Goal: Information Seeking & Learning: Learn about a topic

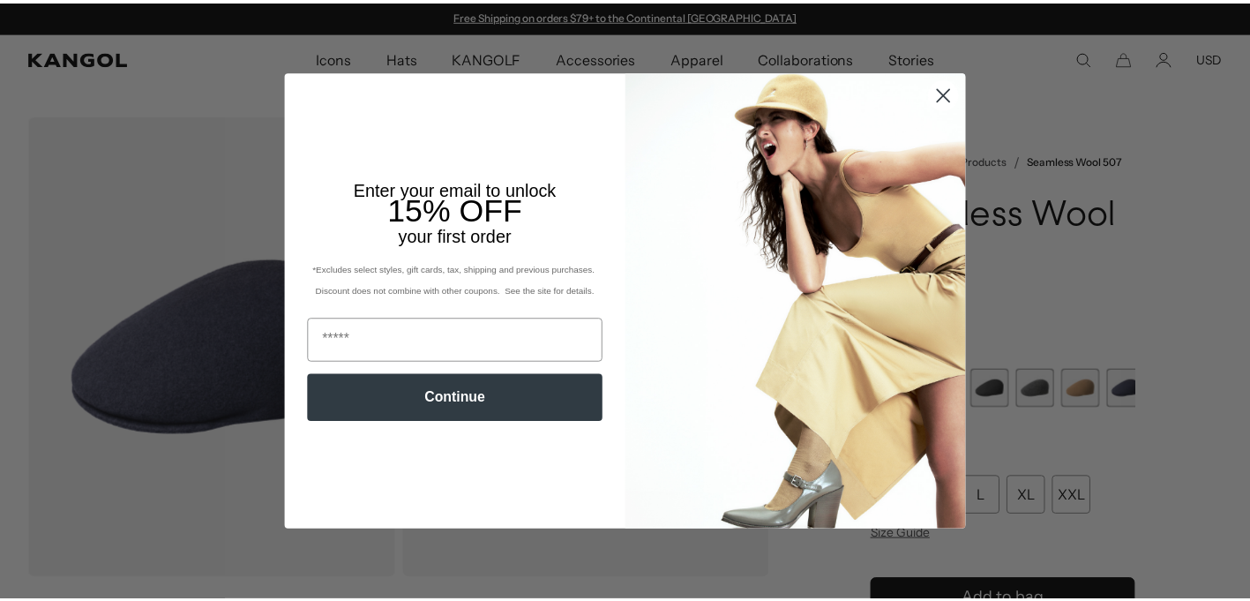
scroll to position [0, 449]
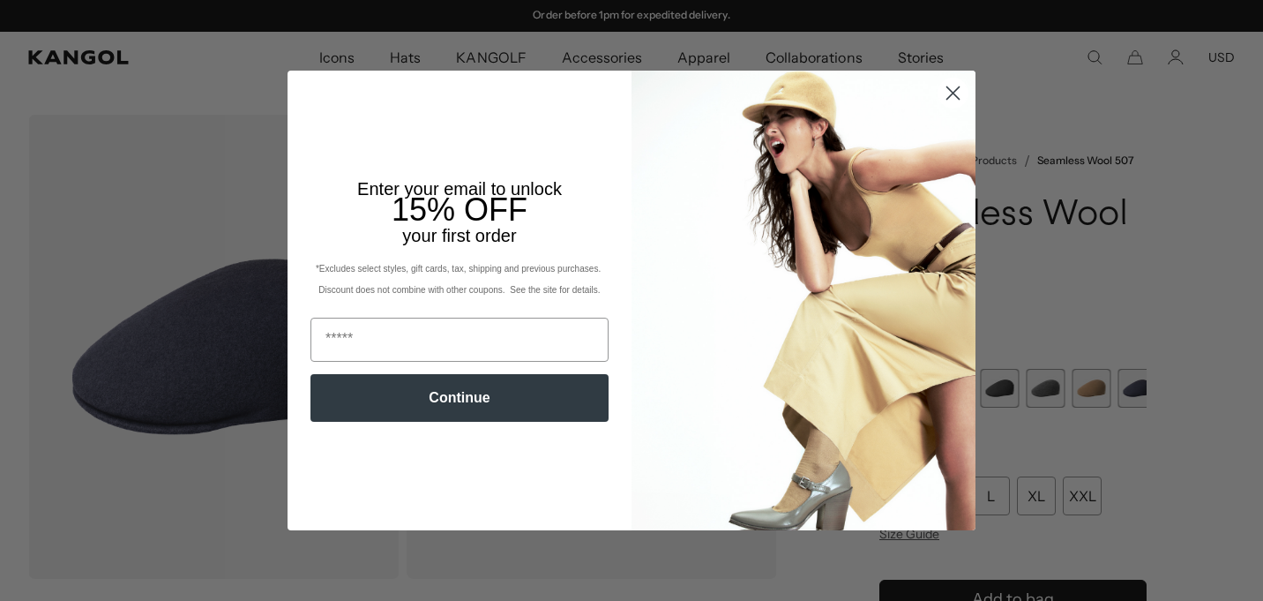
click at [942, 90] on icon "Close dialog" at bounding box center [952, 93] width 31 height 31
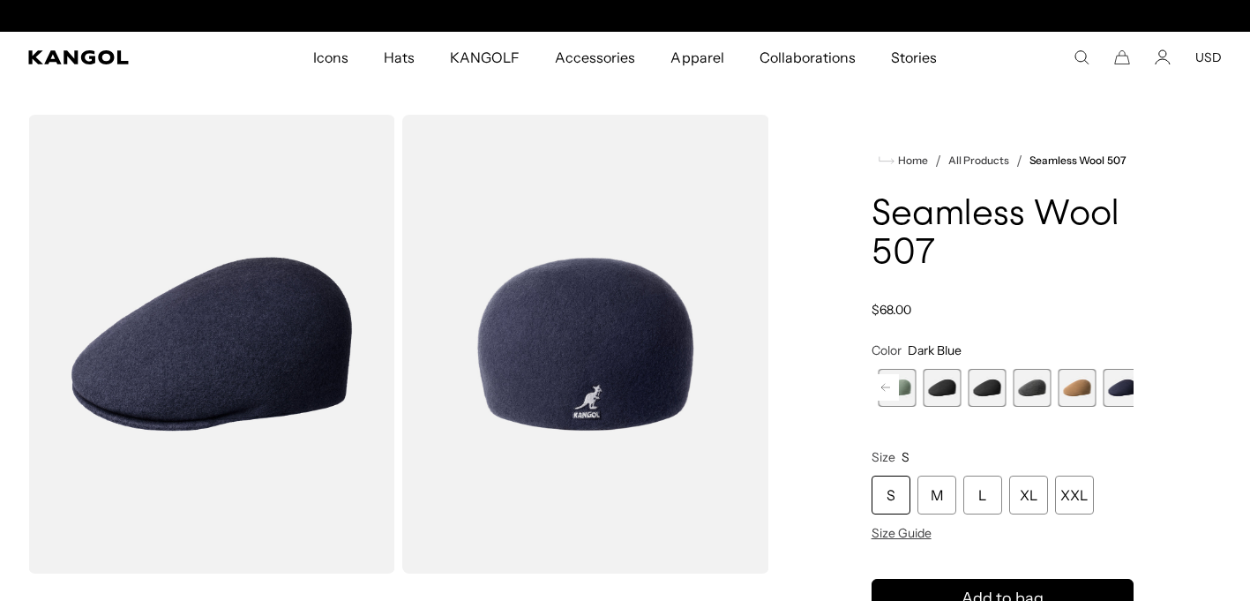
scroll to position [0, 0]
click at [1014, 407] on span "7 of 9" at bounding box center [1031, 388] width 38 height 38
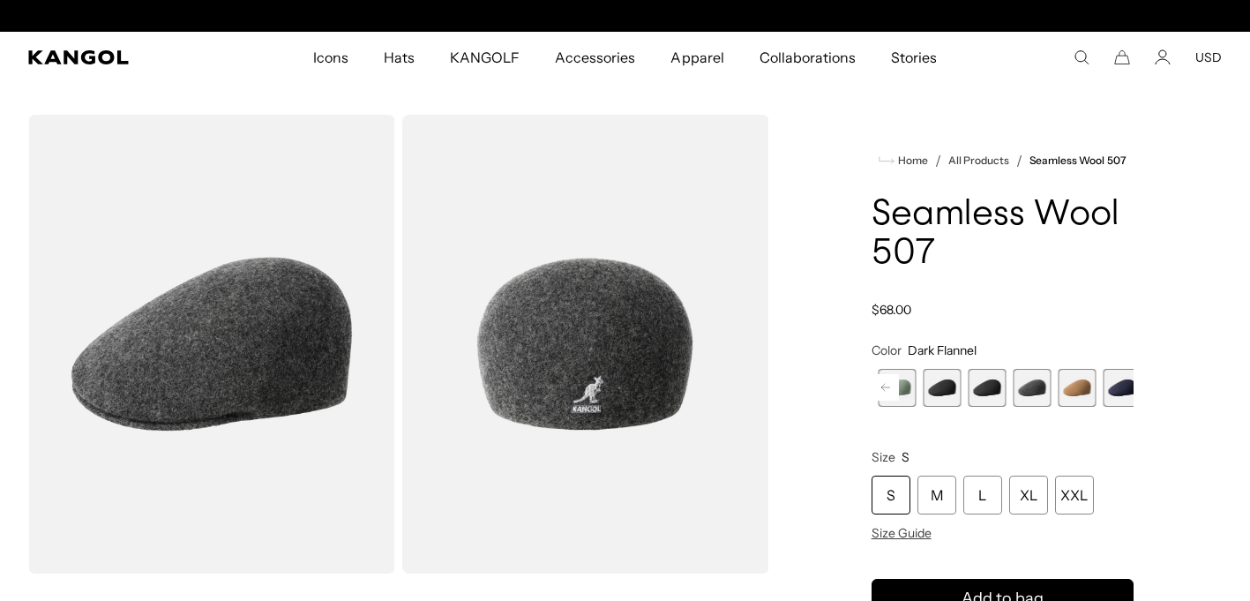
scroll to position [0, 449]
click at [1064, 407] on span "8 of 9" at bounding box center [1076, 388] width 38 height 38
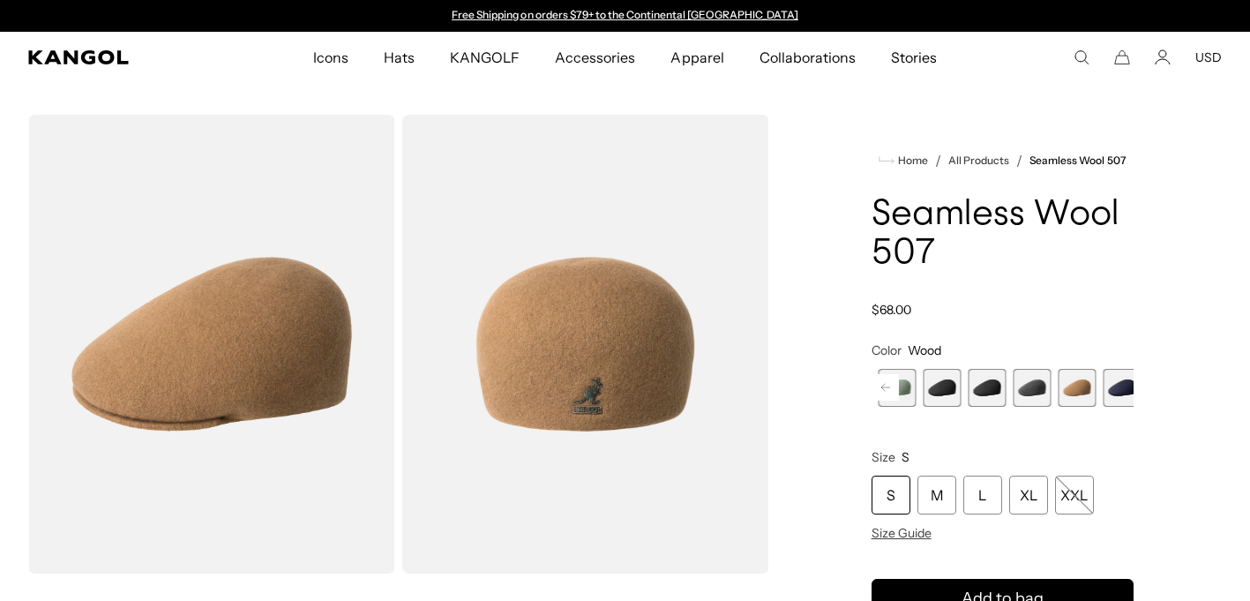
click at [1102, 407] on span "9 of 9" at bounding box center [1121, 388] width 38 height 38
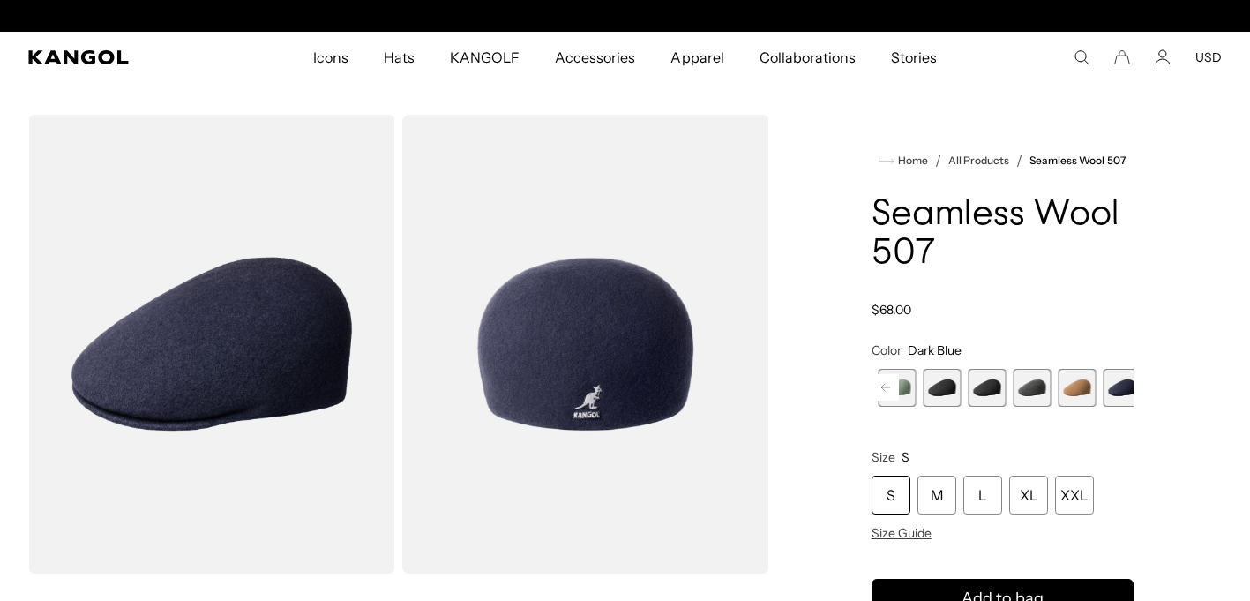
scroll to position [0, 449]
click at [892, 400] on rect at bounding box center [885, 387] width 26 height 26
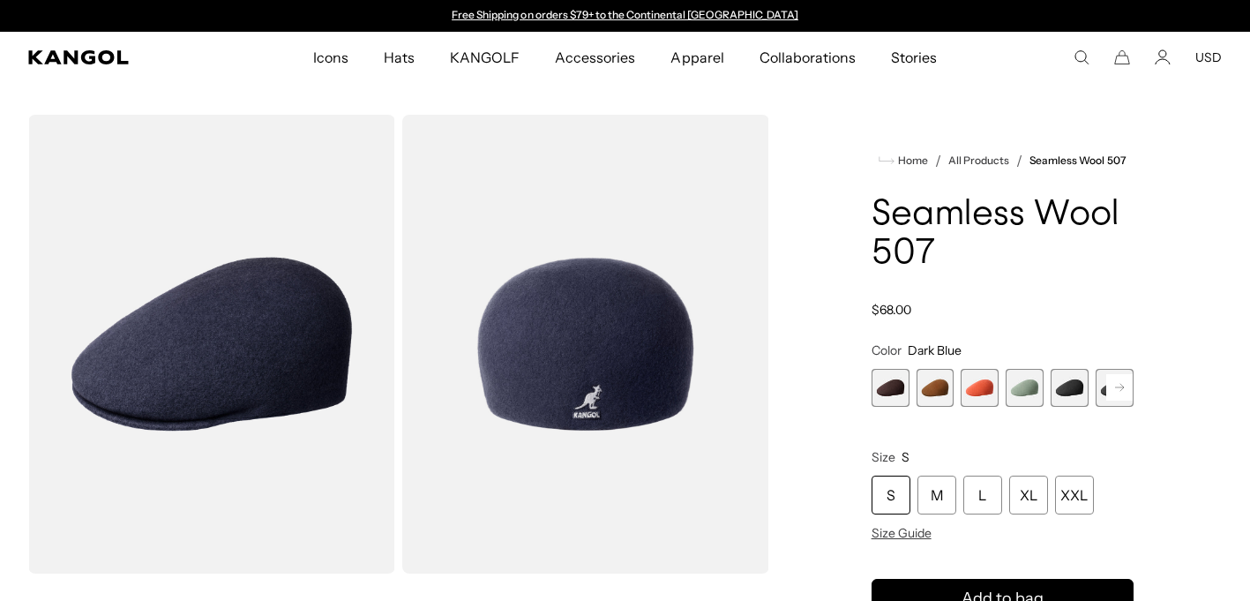
click at [1016, 407] on span "4 of 9" at bounding box center [1024, 388] width 38 height 38
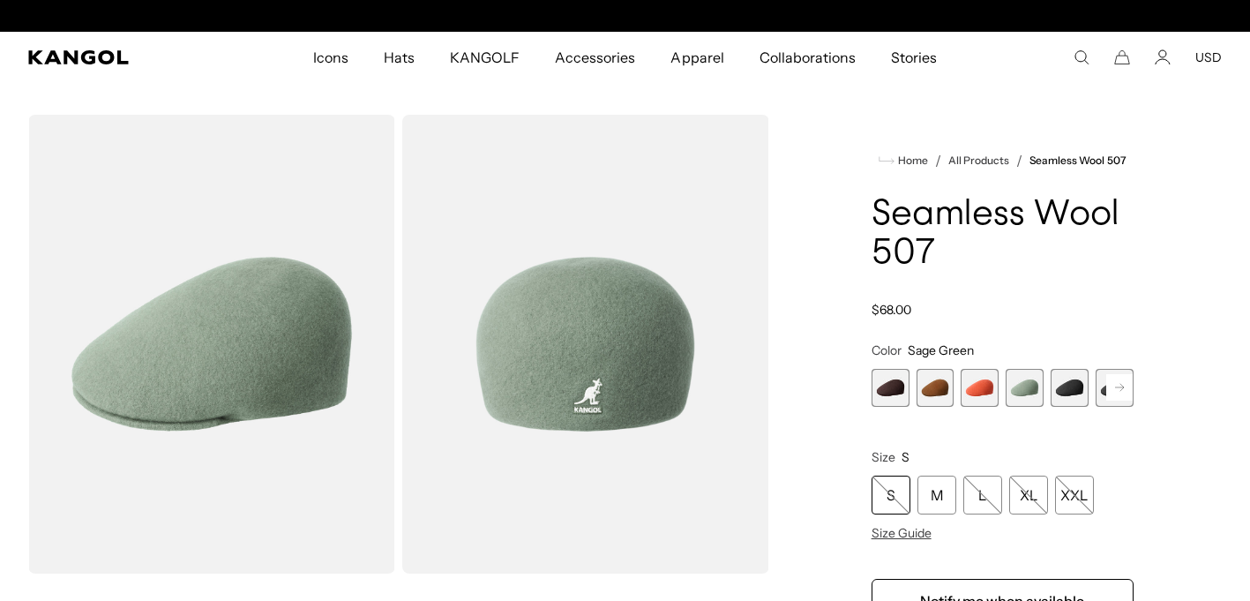
scroll to position [0, 449]
click at [976, 407] on span "3 of 9" at bounding box center [979, 388] width 38 height 38
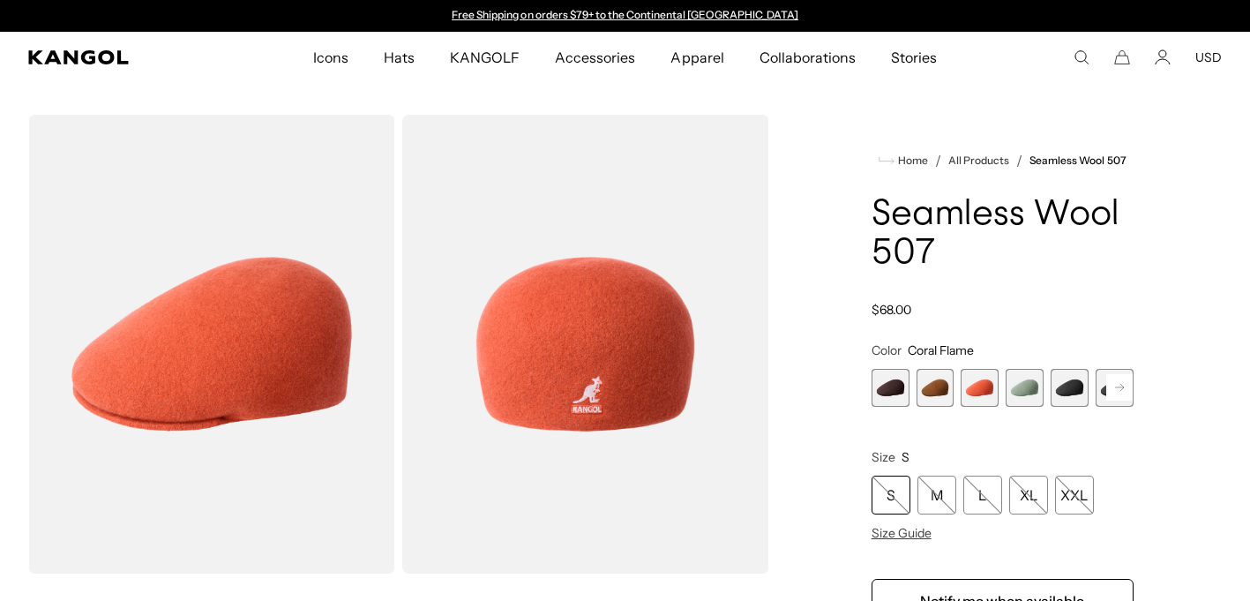
click at [1014, 407] on span "4 of 9" at bounding box center [1024, 388] width 38 height 38
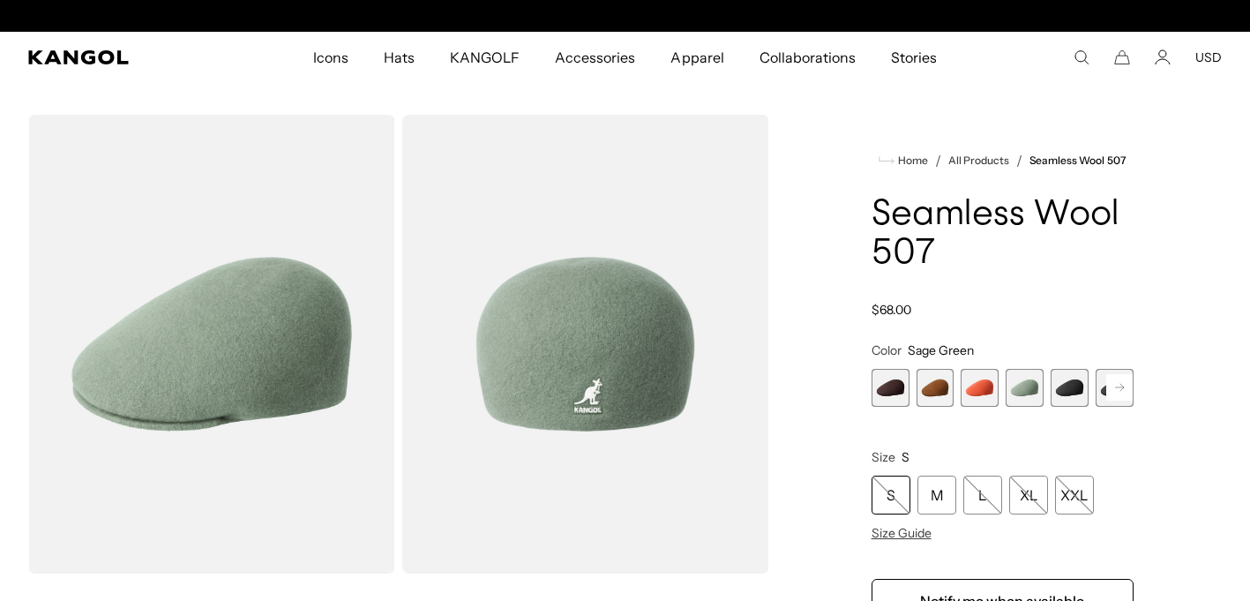
scroll to position [0, 449]
click at [884, 407] on span "1 of 9" at bounding box center [890, 388] width 38 height 38
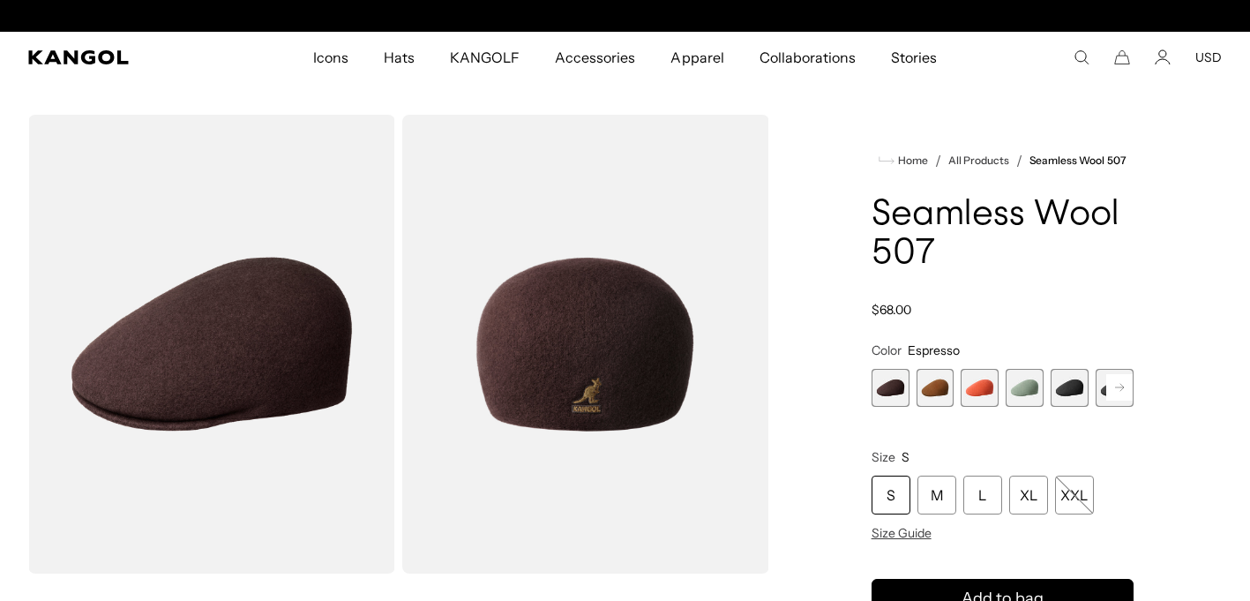
scroll to position [0, 449]
click at [1063, 407] on span "5 of 9" at bounding box center [1069, 388] width 38 height 38
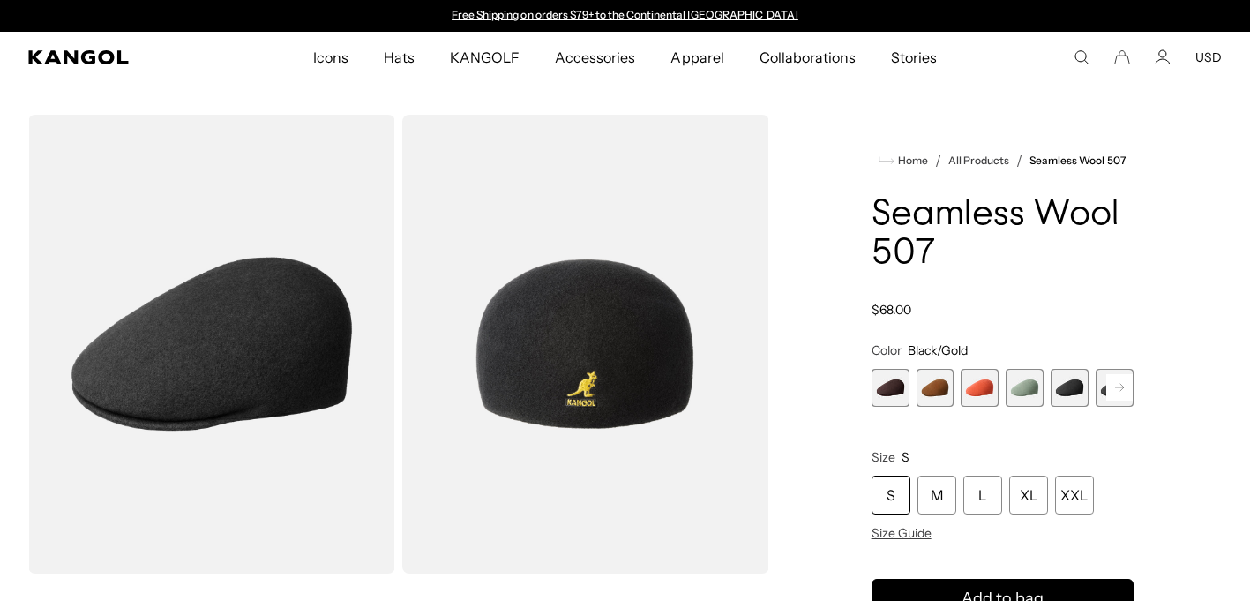
click at [935, 407] on span "2 of 9" at bounding box center [935, 388] width 38 height 38
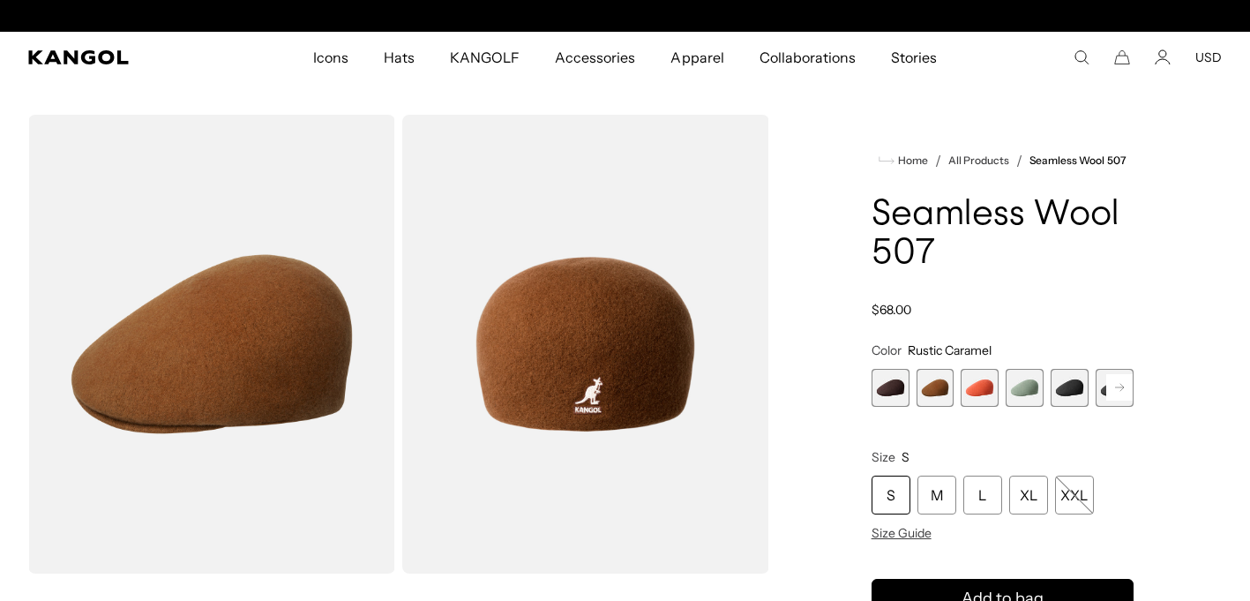
scroll to position [0, 449]
click at [1106, 400] on rect at bounding box center [1119, 387] width 26 height 26
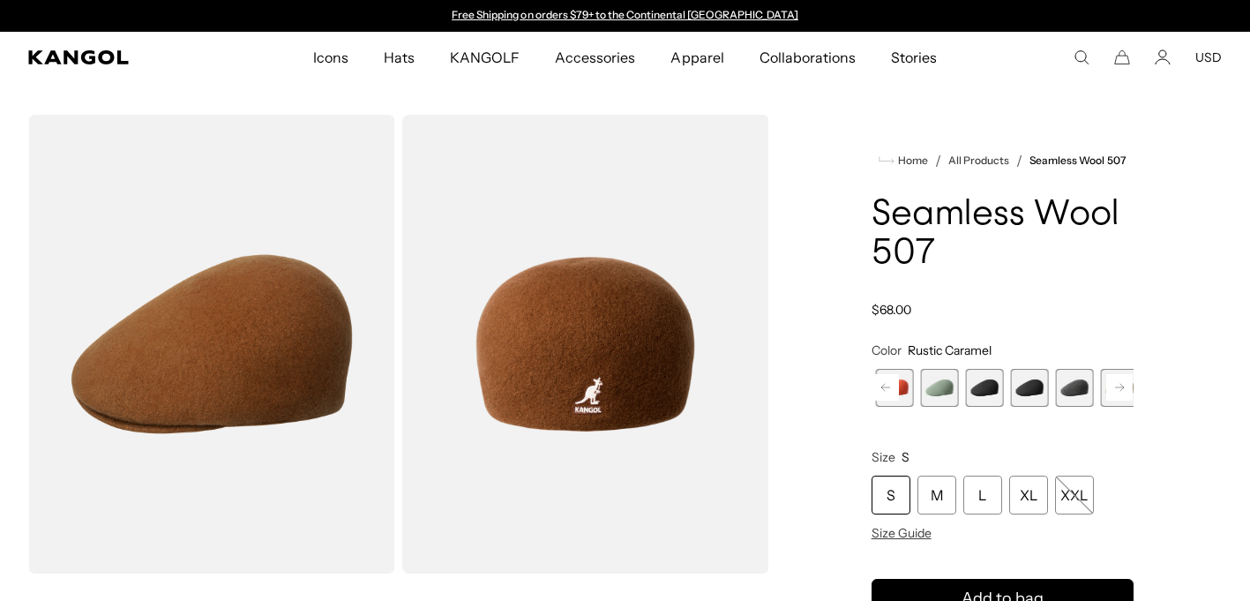
click at [1106, 400] on rect at bounding box center [1119, 387] width 26 height 26
click at [1102, 407] on span "9 of 9" at bounding box center [1121, 388] width 38 height 38
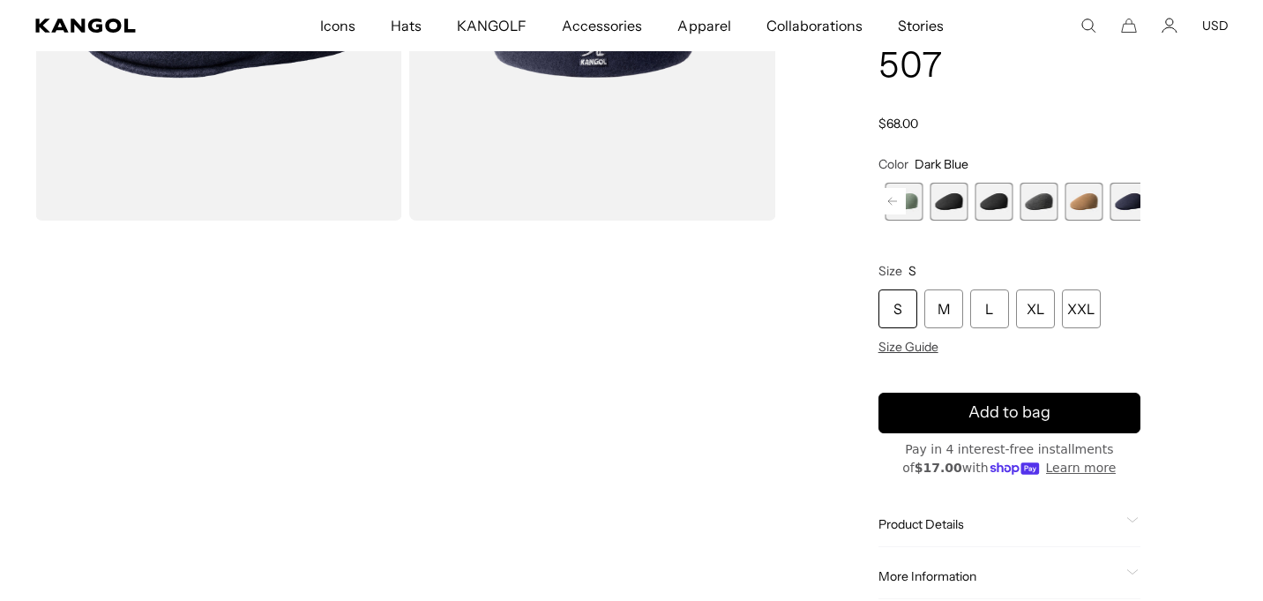
scroll to position [0, 449]
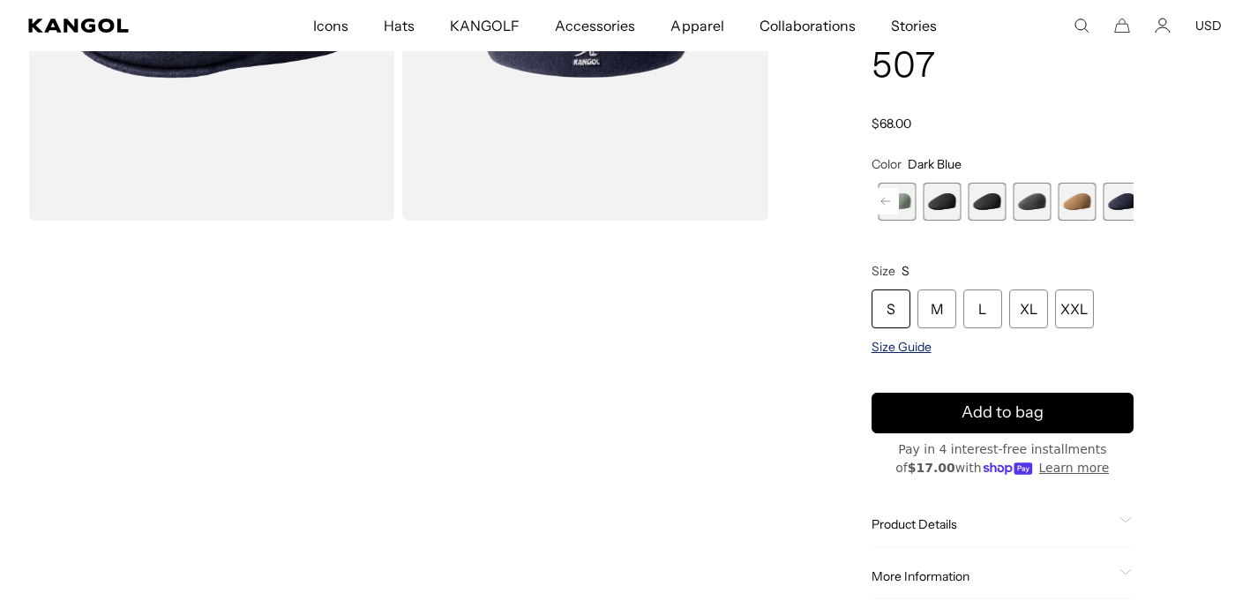
click at [905, 355] on span "Size Guide" at bounding box center [901, 347] width 60 height 16
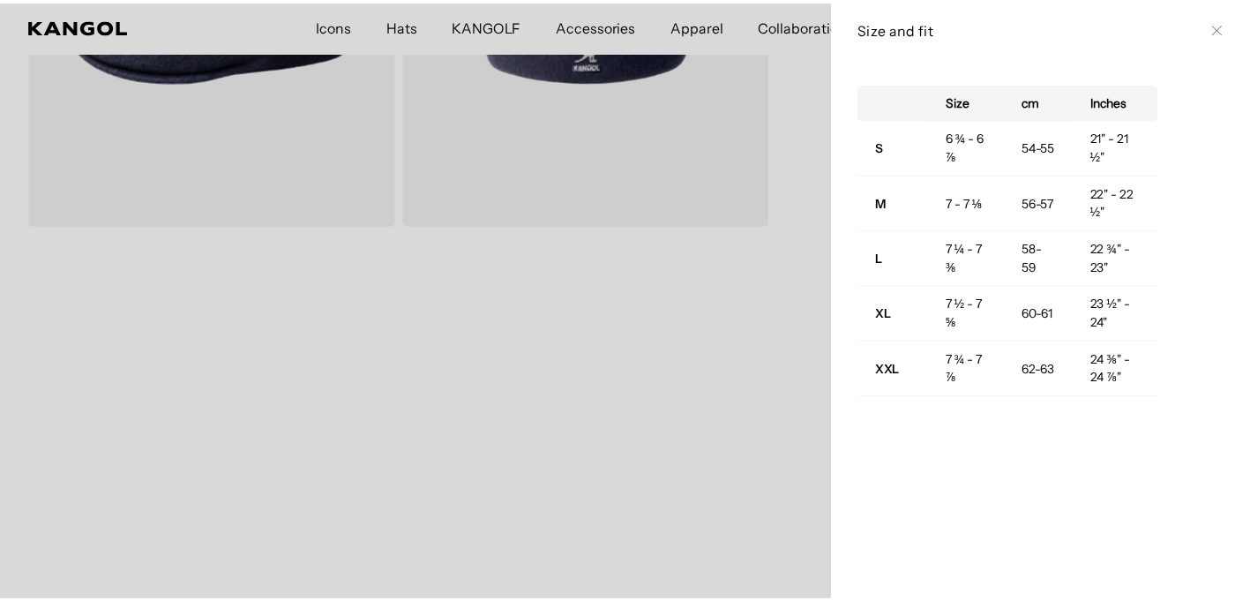
scroll to position [0, 0]
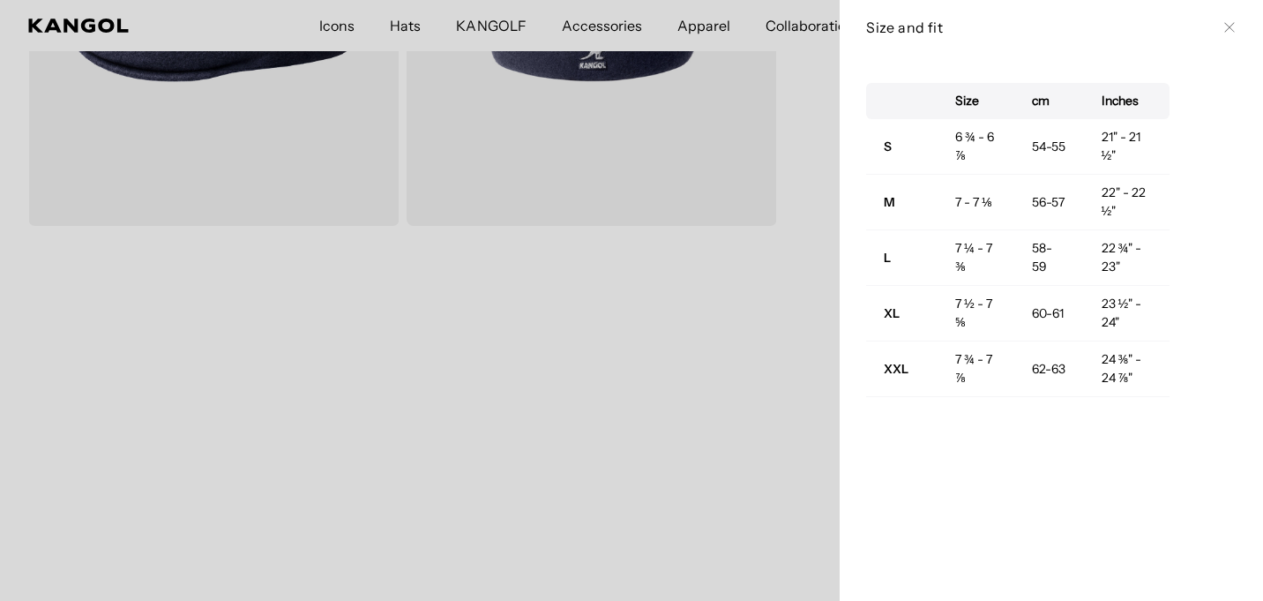
click at [1224, 33] on icon at bounding box center [1229, 27] width 11 height 11
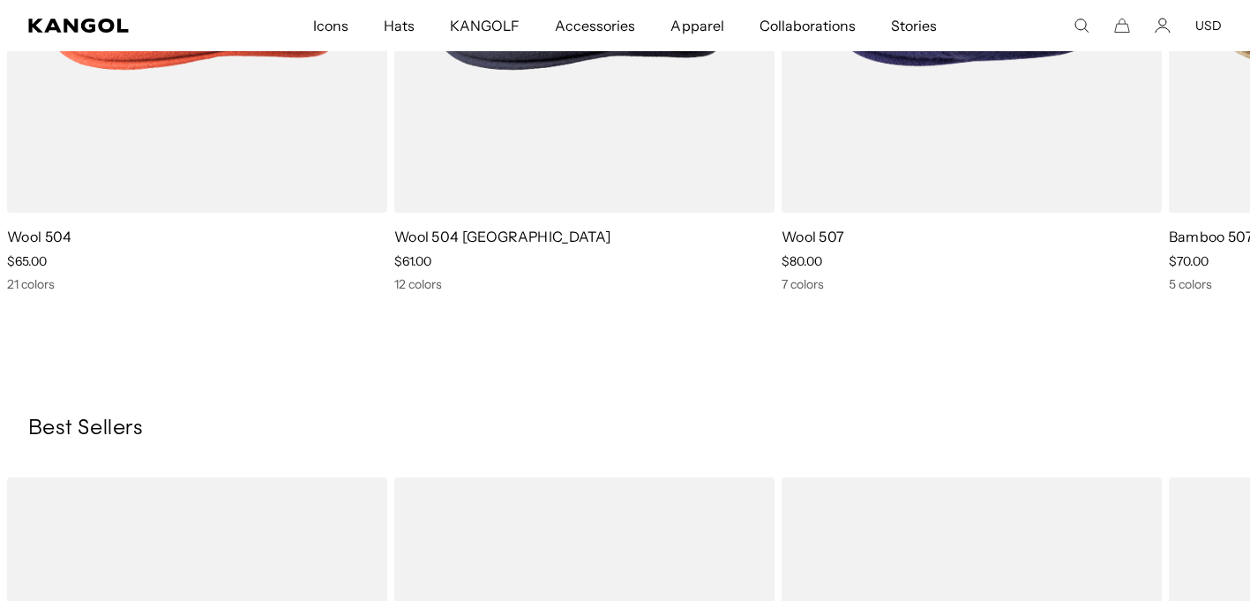
click at [1203, 32] on icon at bounding box center [1207, 28] width 9 height 8
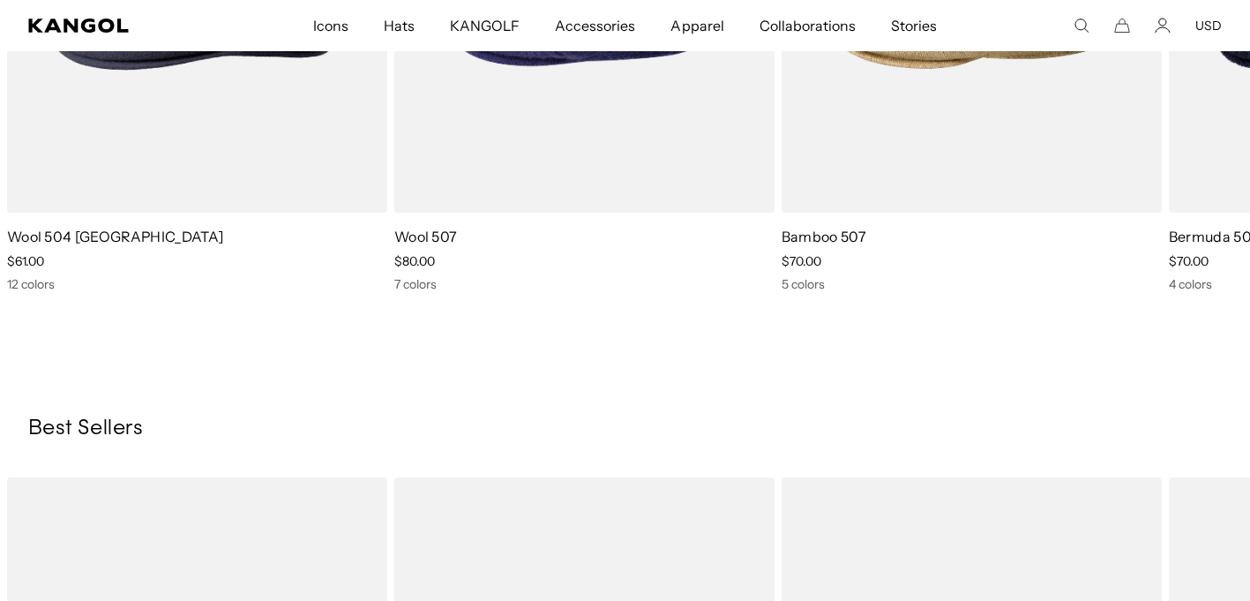
scroll to position [0, 449]
click at [1193, 41] on icon at bounding box center [1207, 27] width 28 height 28
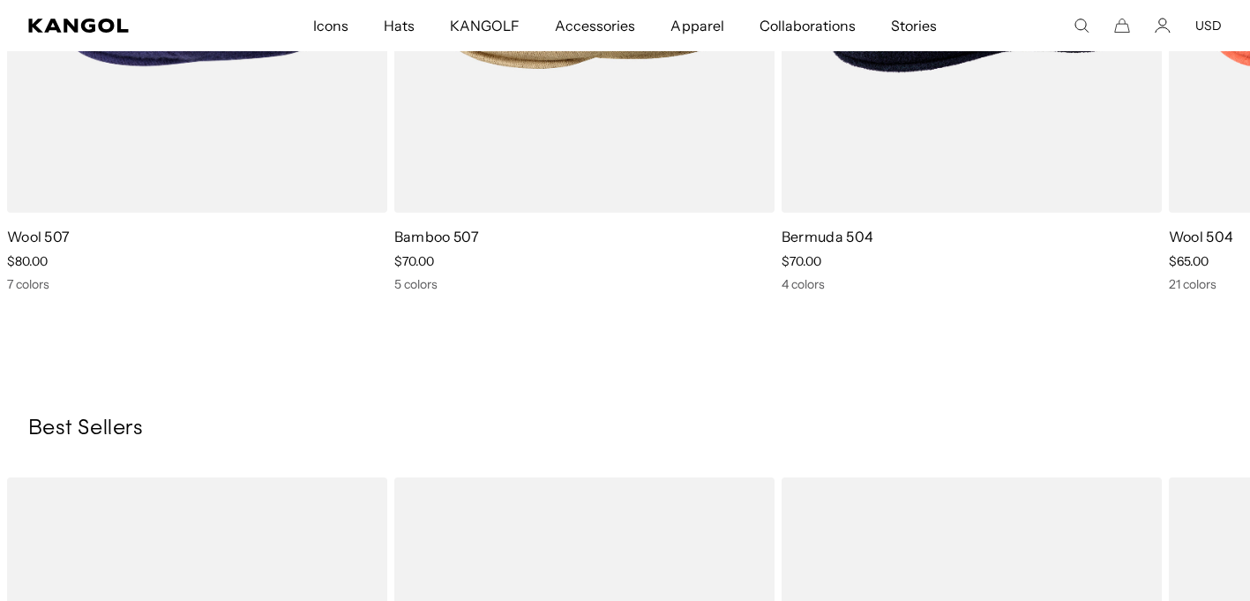
scroll to position [0, 0]
click at [1193, 41] on icon at bounding box center [1207, 27] width 28 height 28
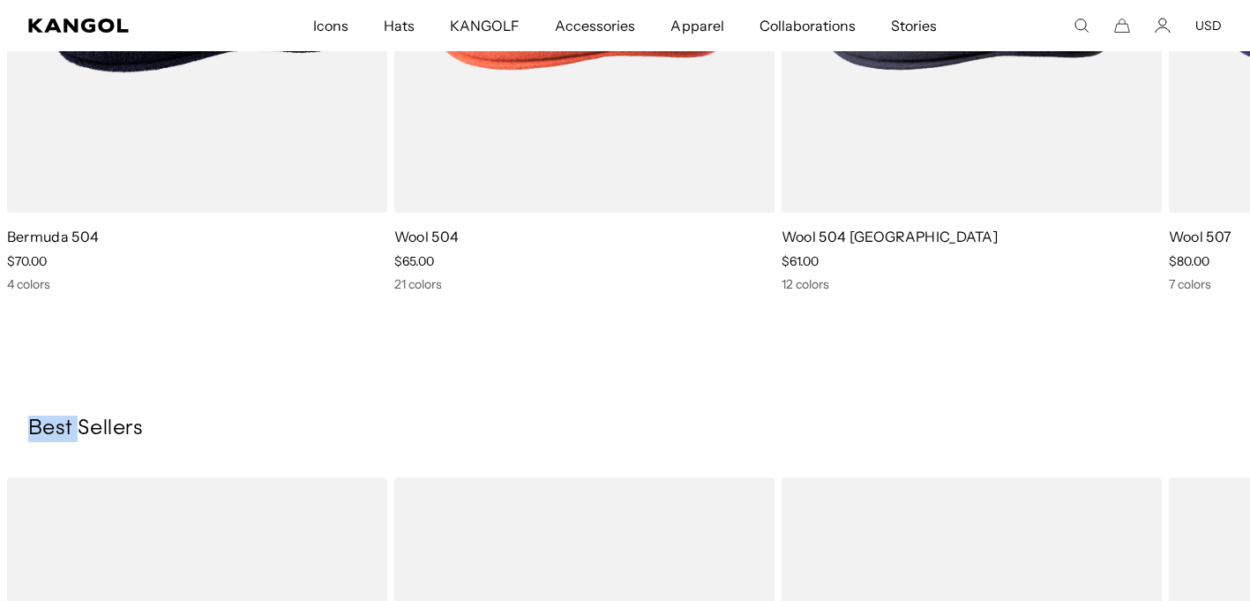
scroll to position [0, 449]
drag, startPoint x: 1180, startPoint y: 289, endPoint x: 1204, endPoint y: 375, distance: 88.8
click at [0, 0] on link "3 of 5" at bounding box center [0, 0] width 0 height 0
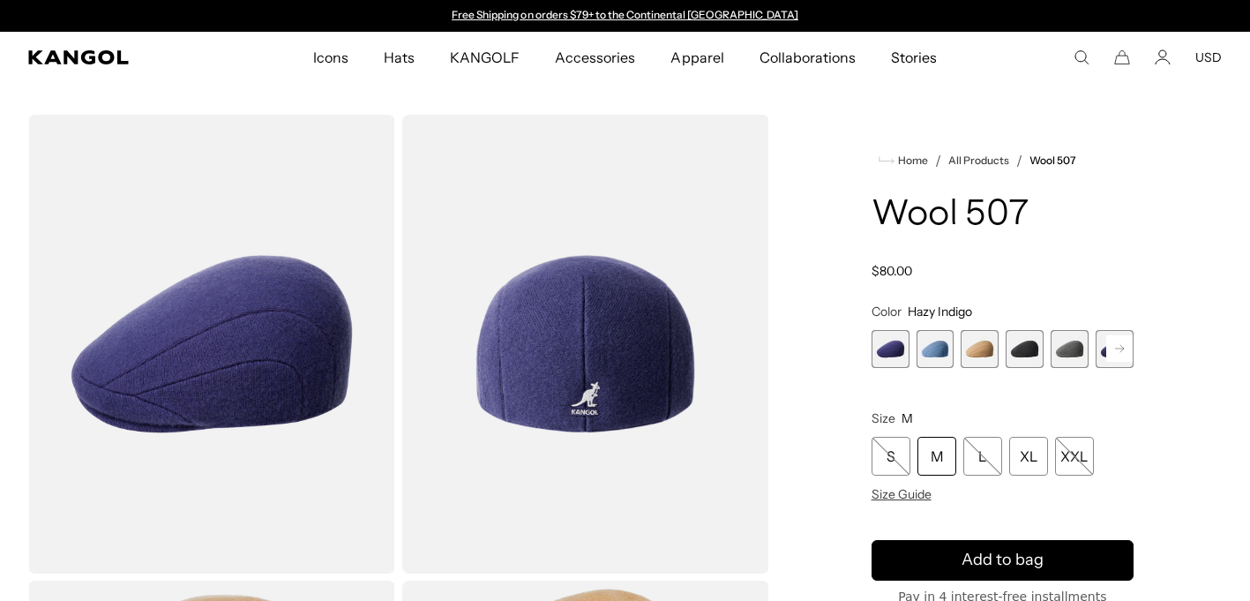
scroll to position [0, 449]
drag, startPoint x: 0, startPoint y: 0, endPoint x: 926, endPoint y: 452, distance: 1030.6
click at [926, 368] on span "2 of 7" at bounding box center [935, 349] width 38 height 38
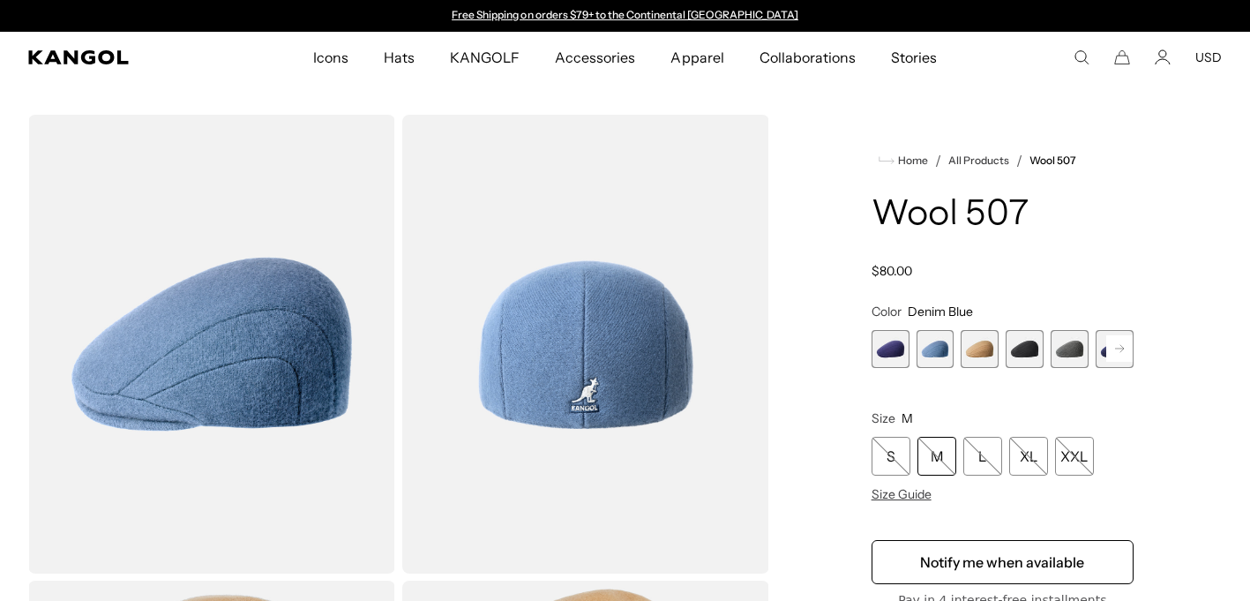
click at [1106, 362] on rect at bounding box center [1119, 348] width 26 height 26
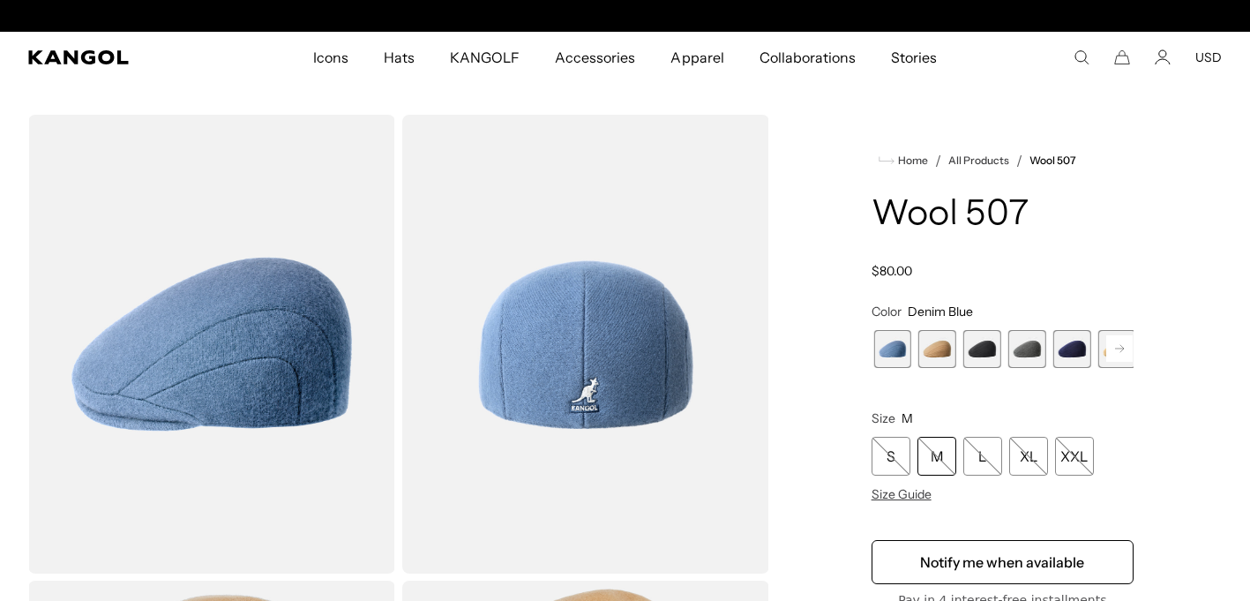
scroll to position [0, 449]
click at [1098, 368] on span "7 of 7" at bounding box center [1117, 349] width 38 height 38
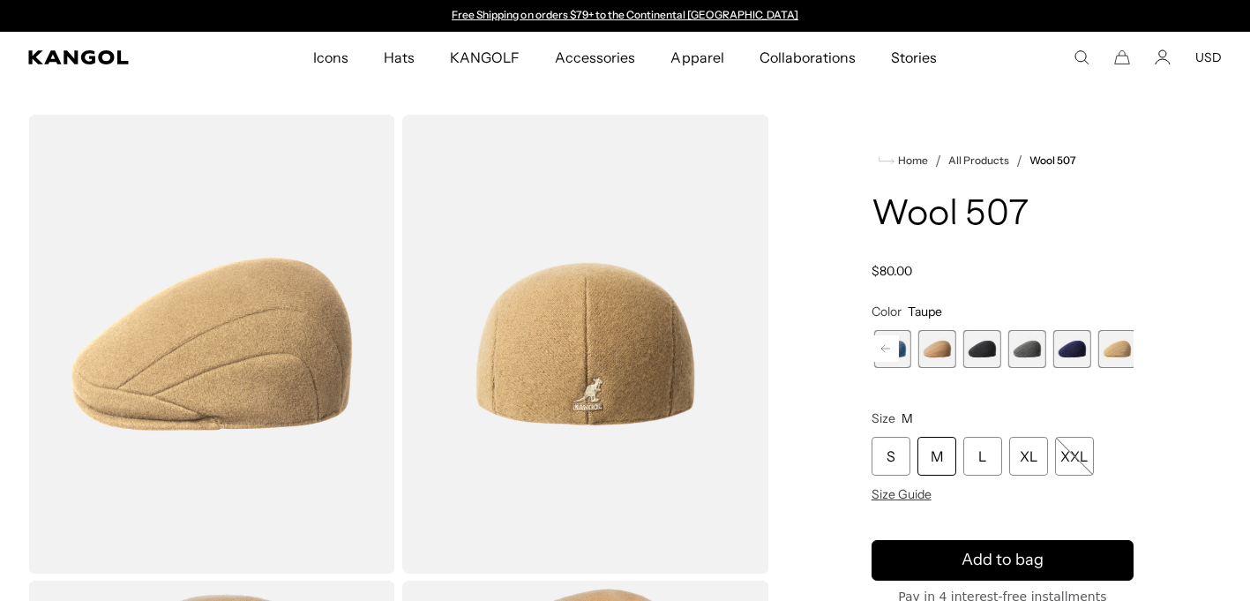
click at [893, 362] on rect at bounding box center [885, 348] width 26 height 26
click at [893, 368] on span "1 of 7" at bounding box center [890, 349] width 38 height 38
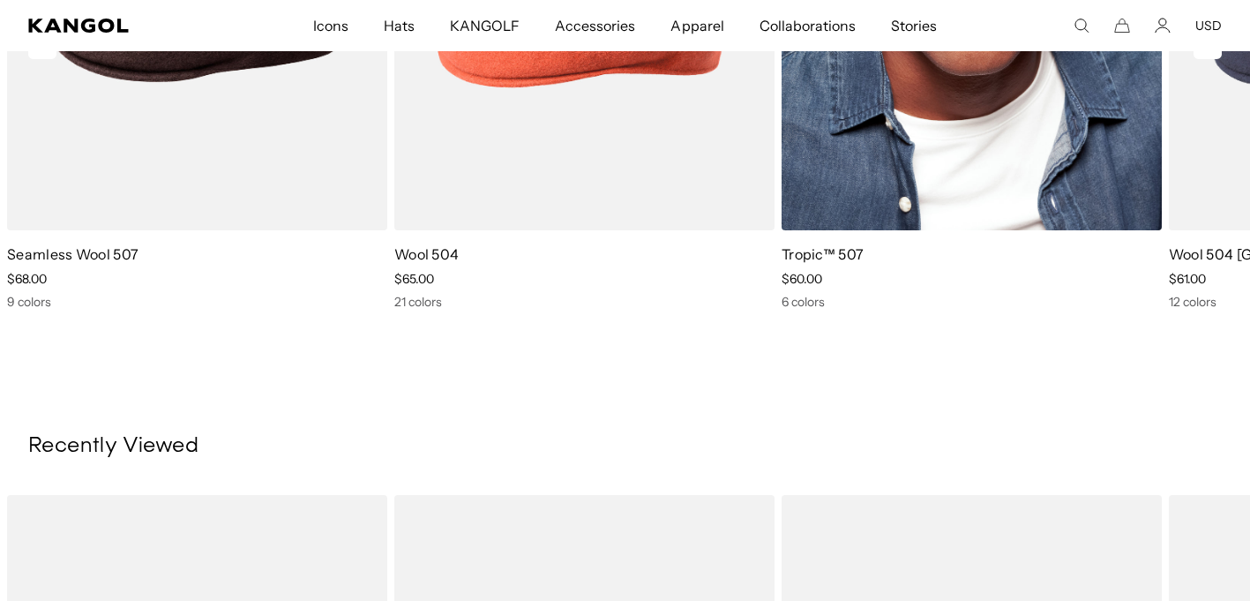
scroll to position [1323, 0]
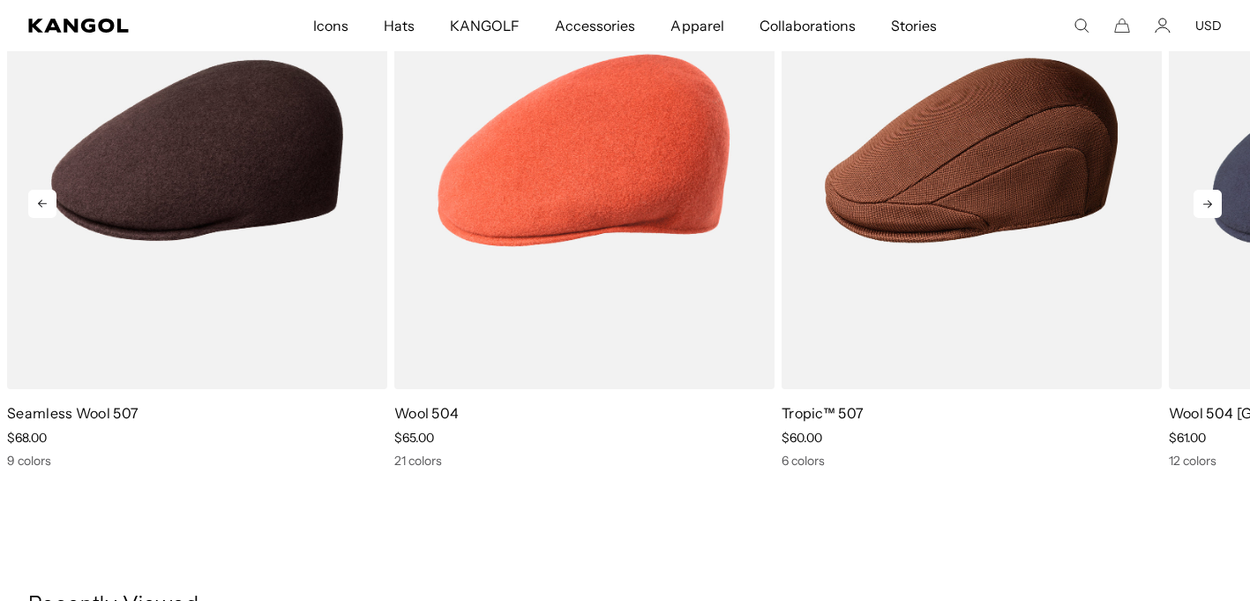
click at [1193, 218] on icon at bounding box center [1207, 204] width 28 height 28
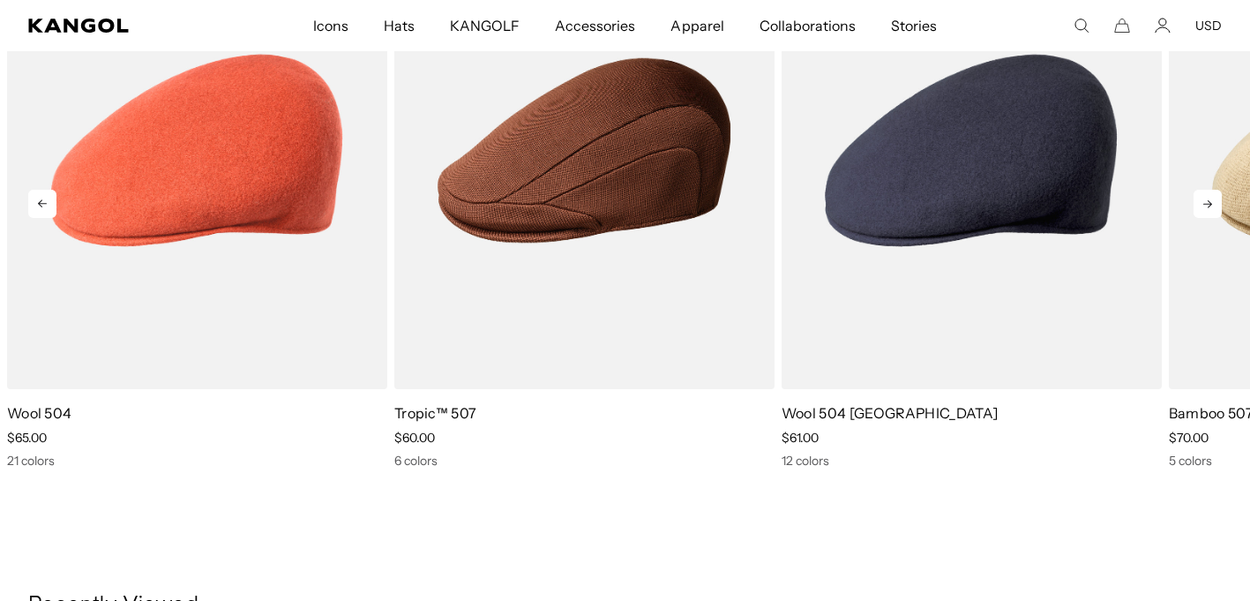
scroll to position [0, 449]
click at [1203, 208] on icon at bounding box center [1207, 204] width 9 height 8
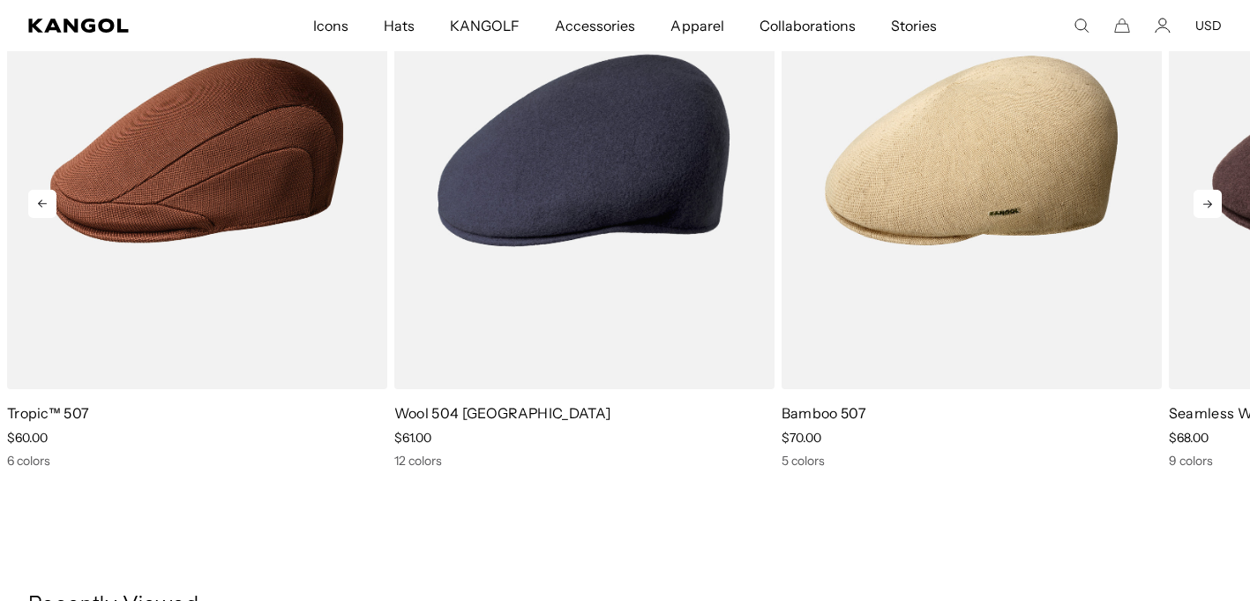
scroll to position [0, 0]
click at [1203, 208] on icon at bounding box center [1207, 204] width 9 height 8
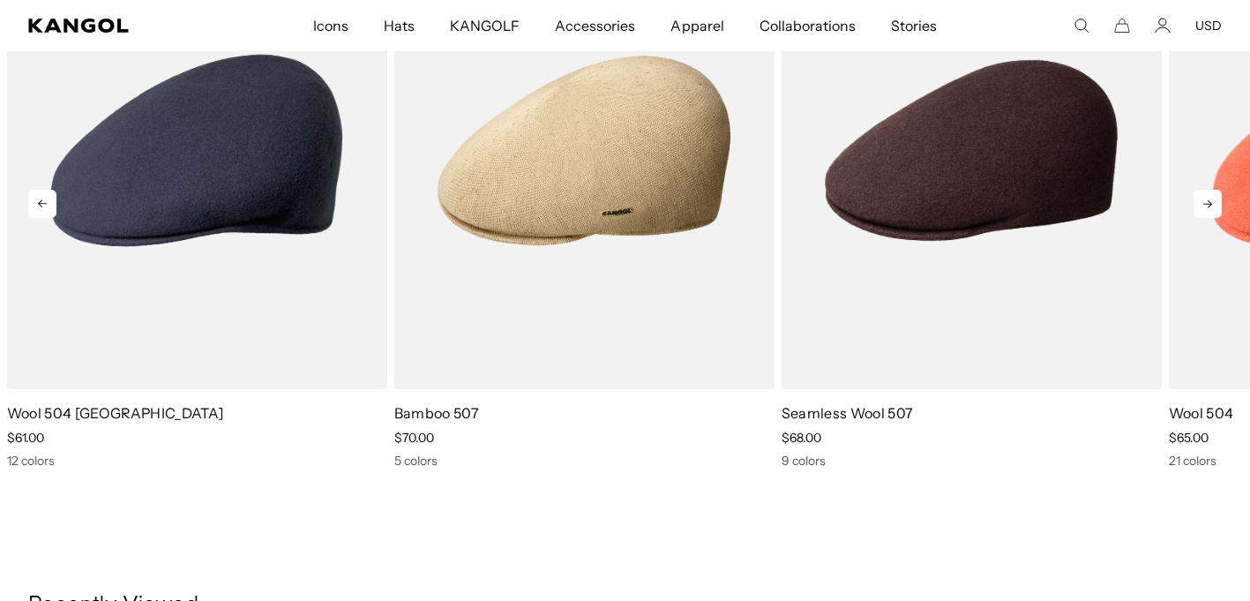
click at [1203, 208] on icon at bounding box center [1207, 204] width 9 height 8
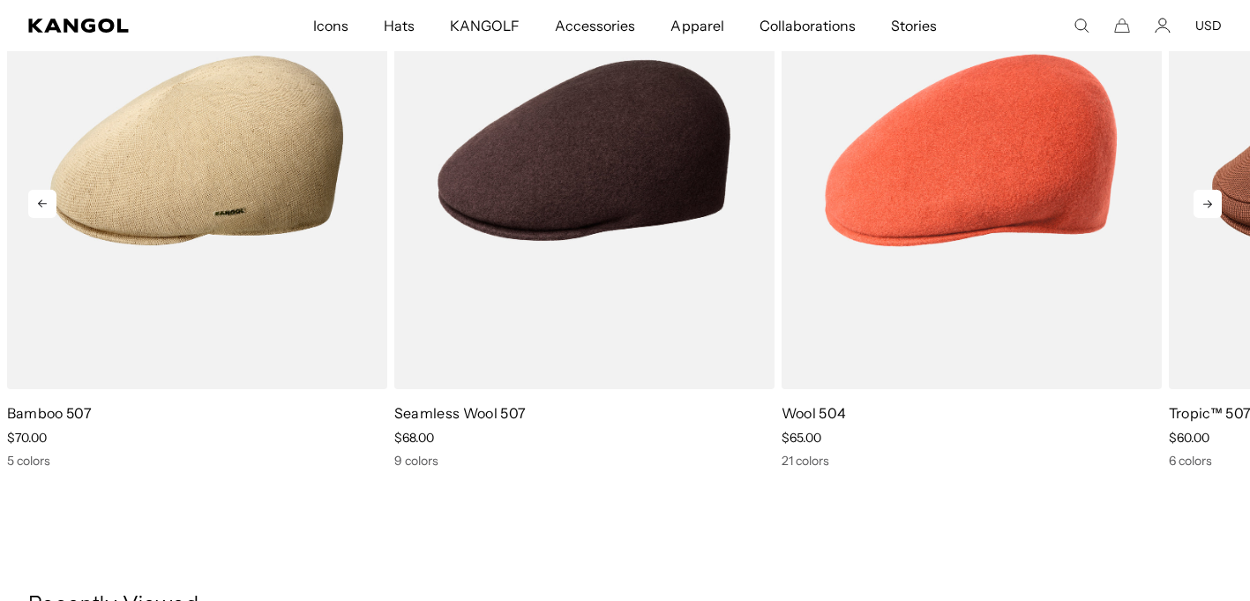
scroll to position [0, 449]
click at [1203, 208] on icon at bounding box center [1207, 204] width 9 height 8
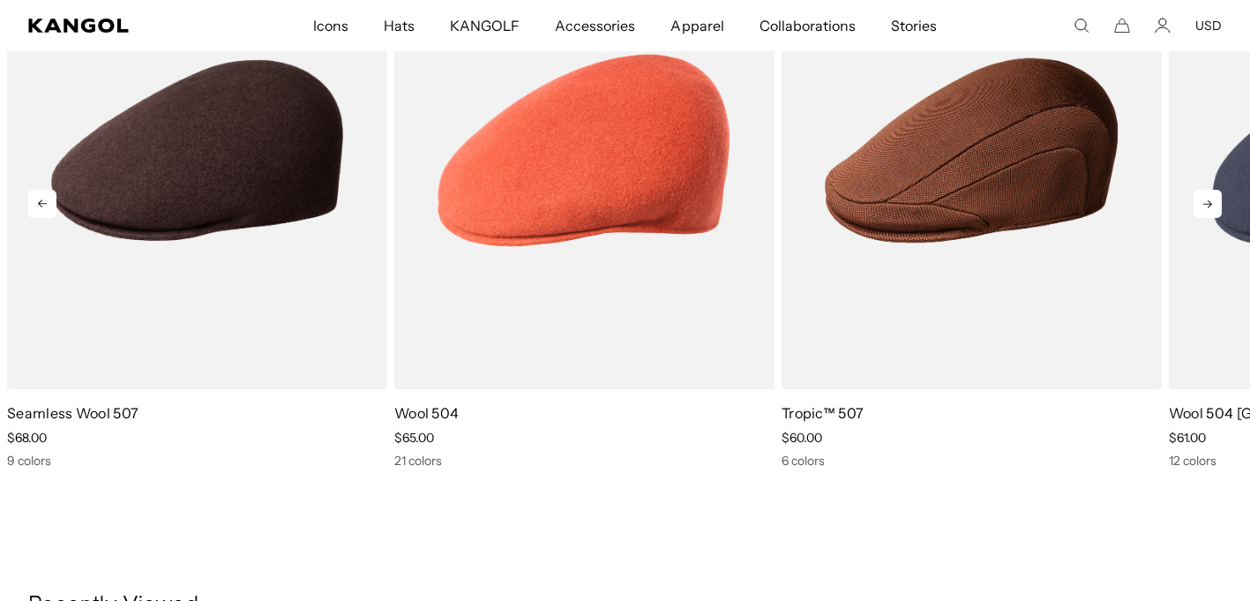
click at [1203, 208] on icon at bounding box center [1207, 204] width 9 height 8
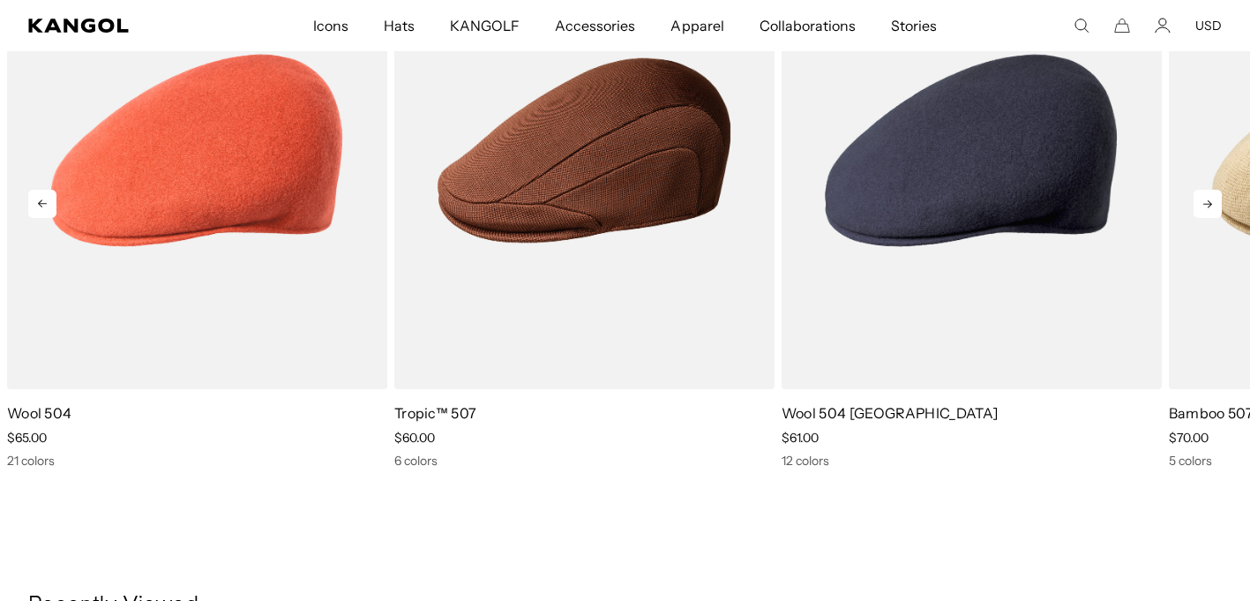
click at [1203, 208] on icon at bounding box center [1207, 204] width 9 height 8
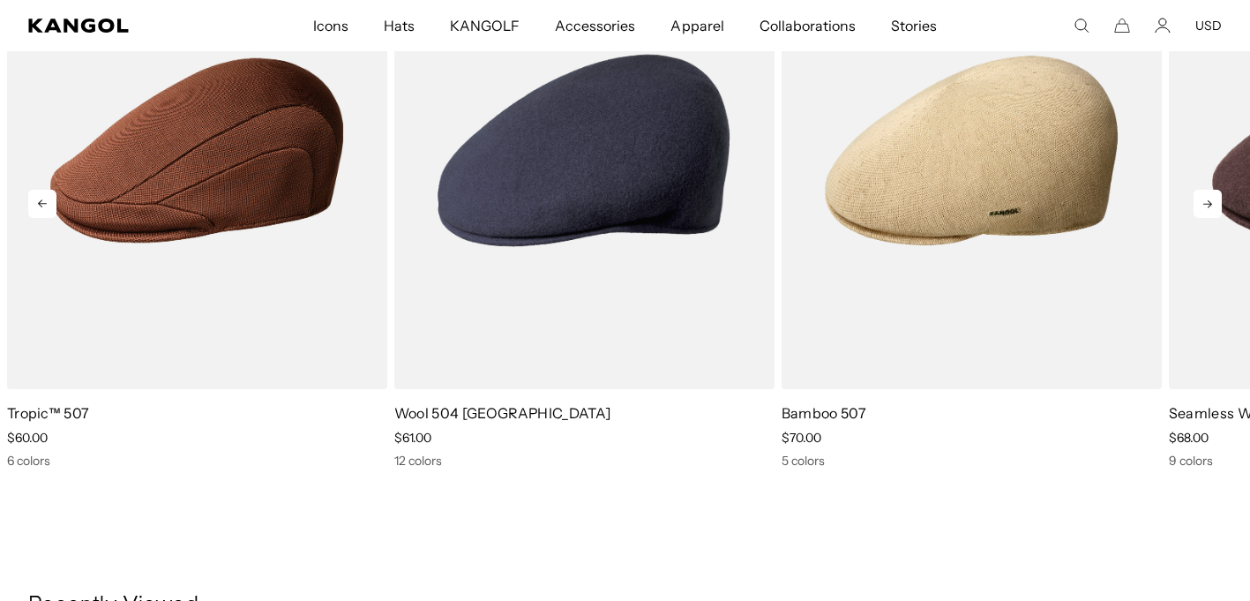
click at [1203, 208] on icon at bounding box center [1207, 204] width 9 height 8
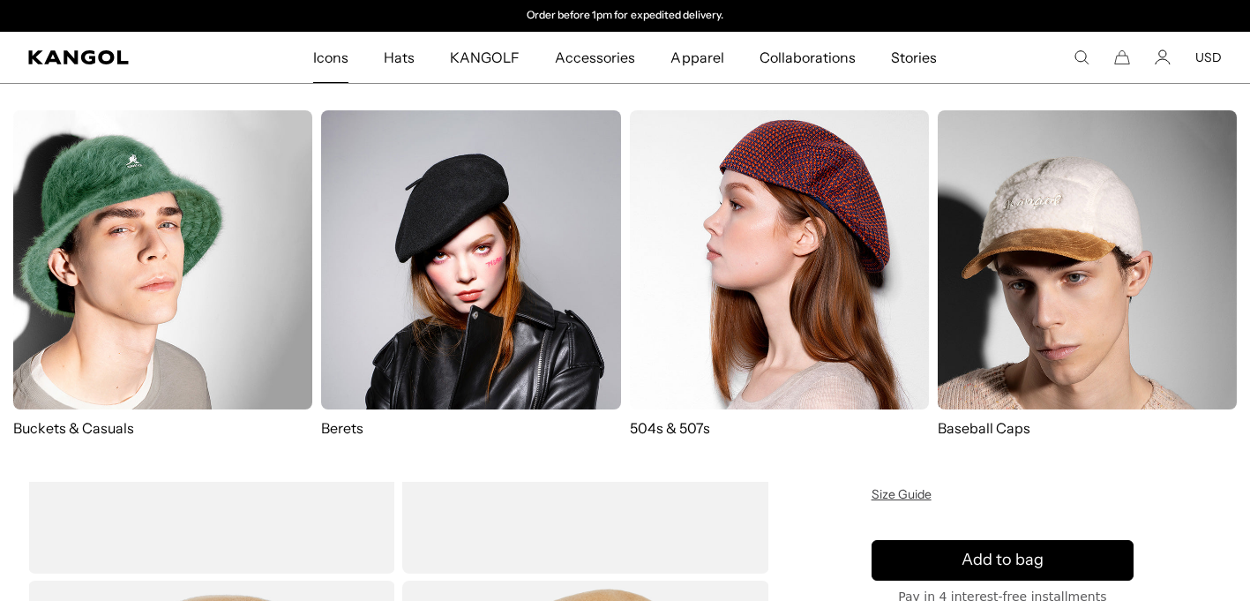
click at [429, 275] on img at bounding box center [470, 259] width 299 height 299
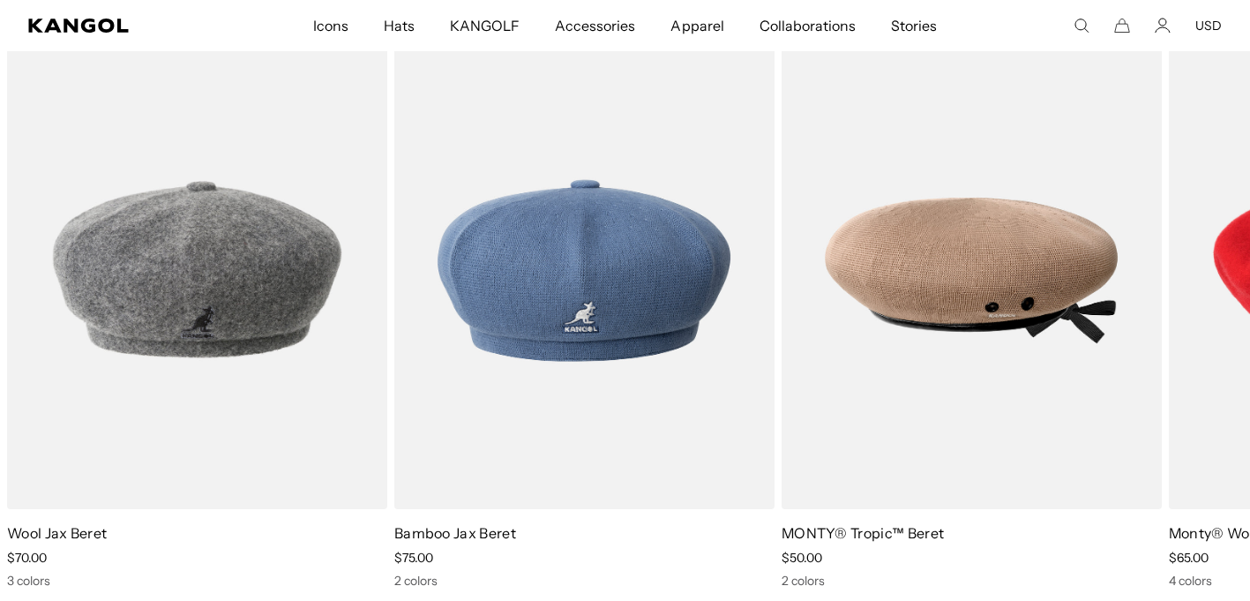
scroll to position [1676, 0]
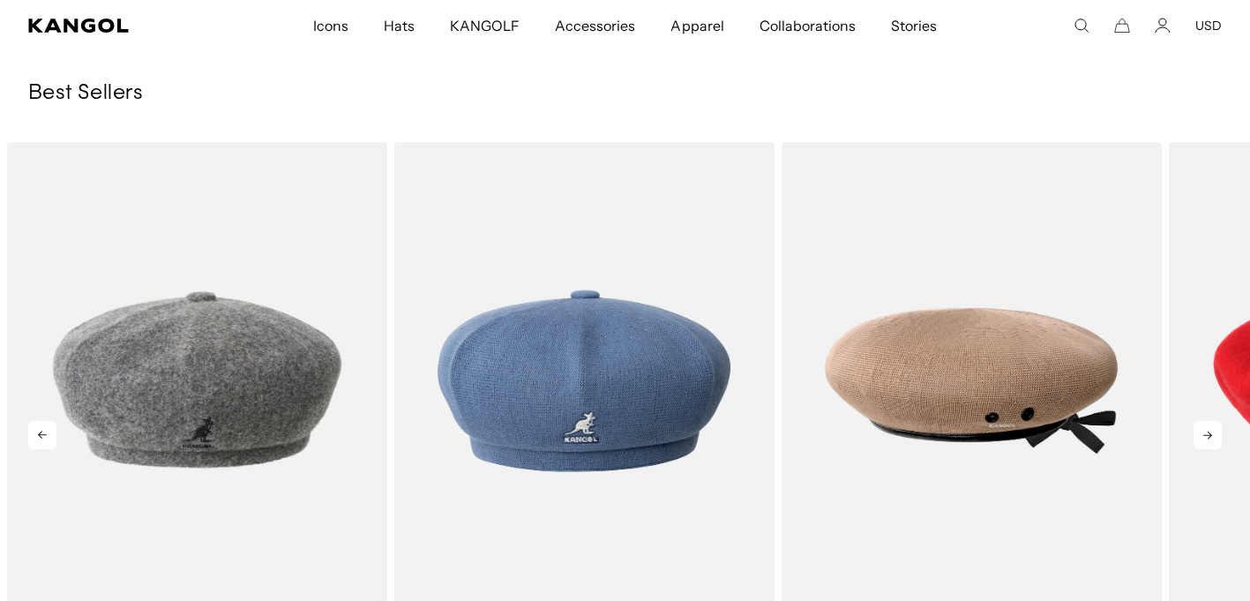
click at [1203, 439] on icon at bounding box center [1207, 435] width 9 height 8
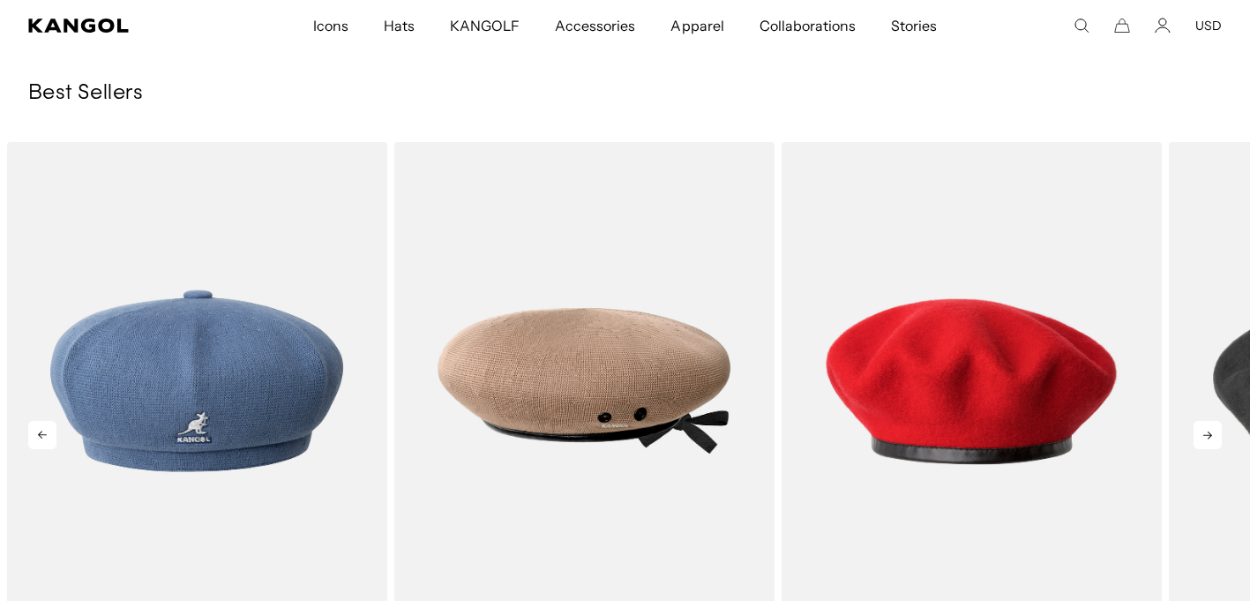
scroll to position [0, 0]
click at [1203, 439] on icon at bounding box center [1207, 435] width 9 height 8
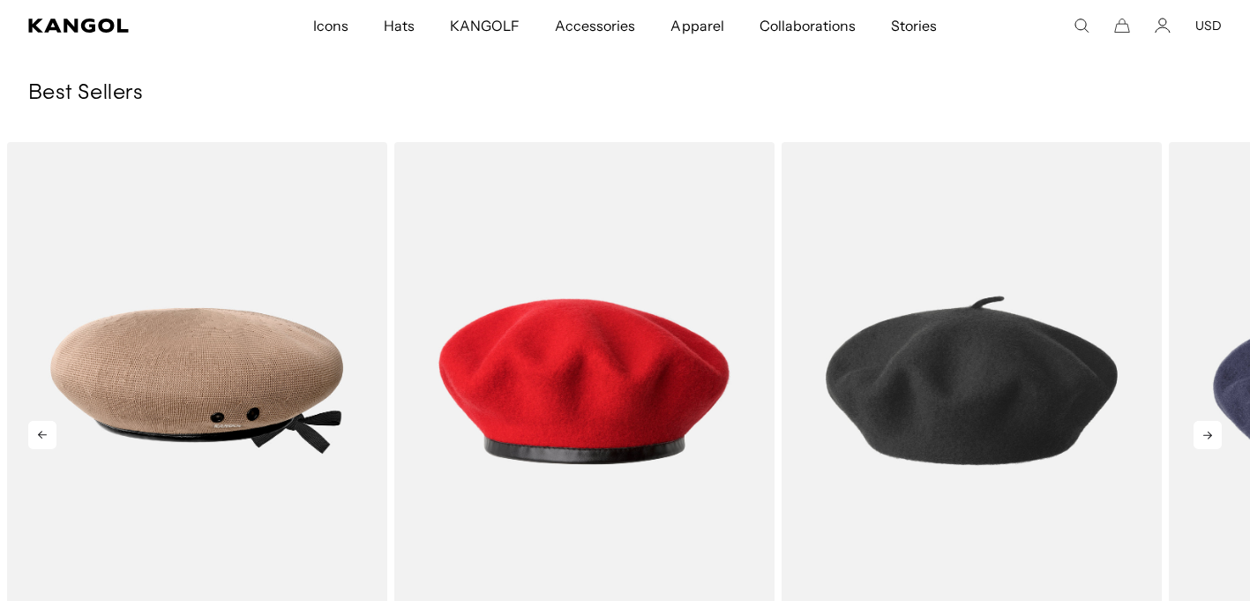
click at [1203, 439] on icon at bounding box center [1207, 435] width 9 height 8
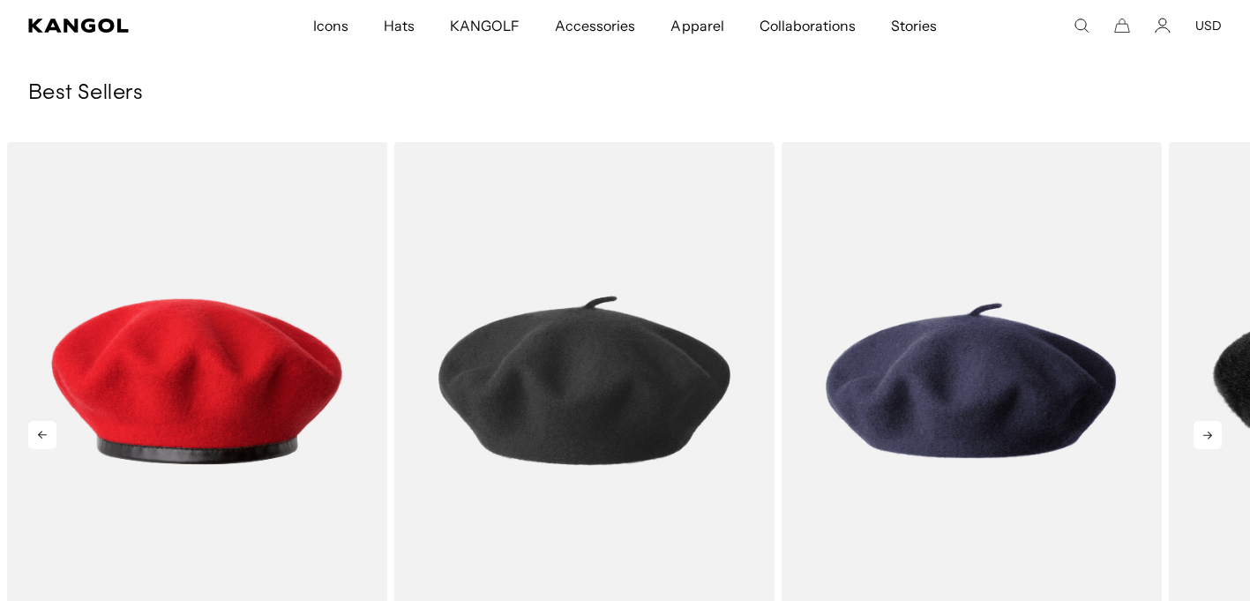
scroll to position [0, 449]
click at [1203, 439] on icon at bounding box center [1207, 435] width 9 height 8
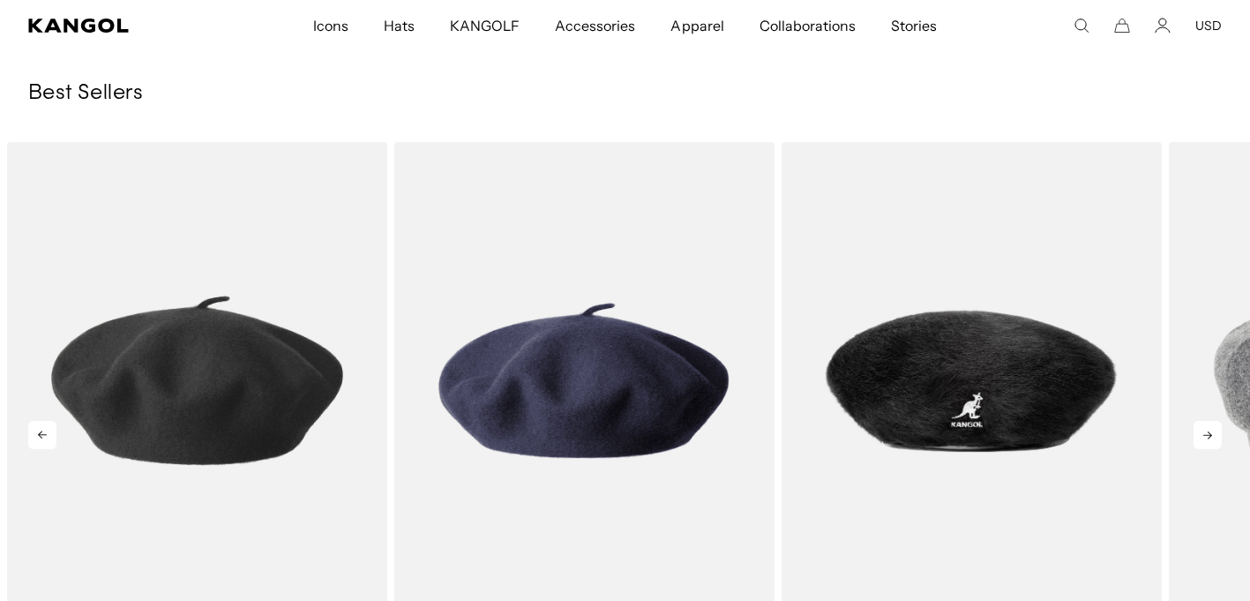
click at [1203, 439] on icon at bounding box center [1207, 435] width 9 height 8
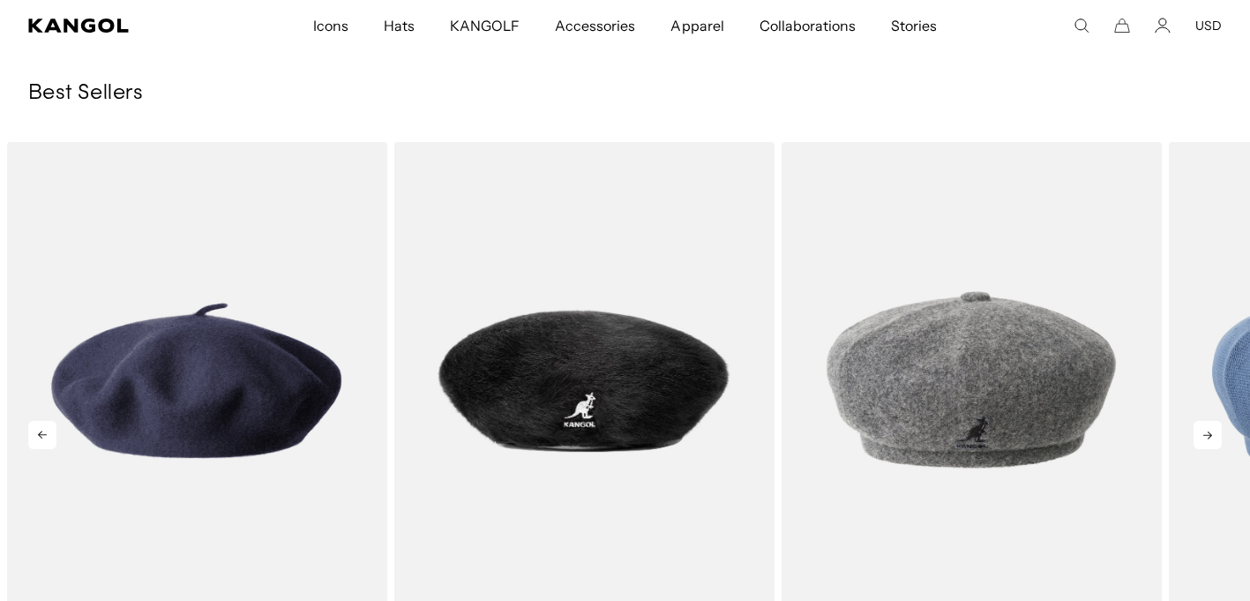
scroll to position [0, 0]
click at [1203, 439] on icon at bounding box center [1207, 435] width 9 height 8
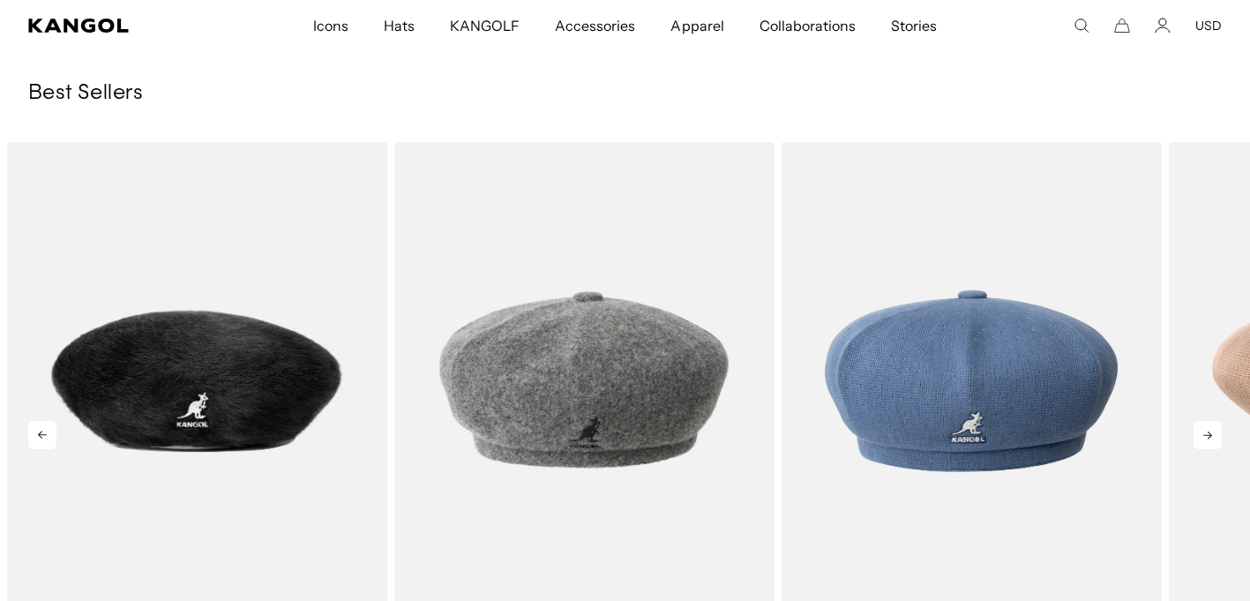
scroll to position [0, 449]
click at [1203, 439] on icon at bounding box center [1207, 435] width 9 height 8
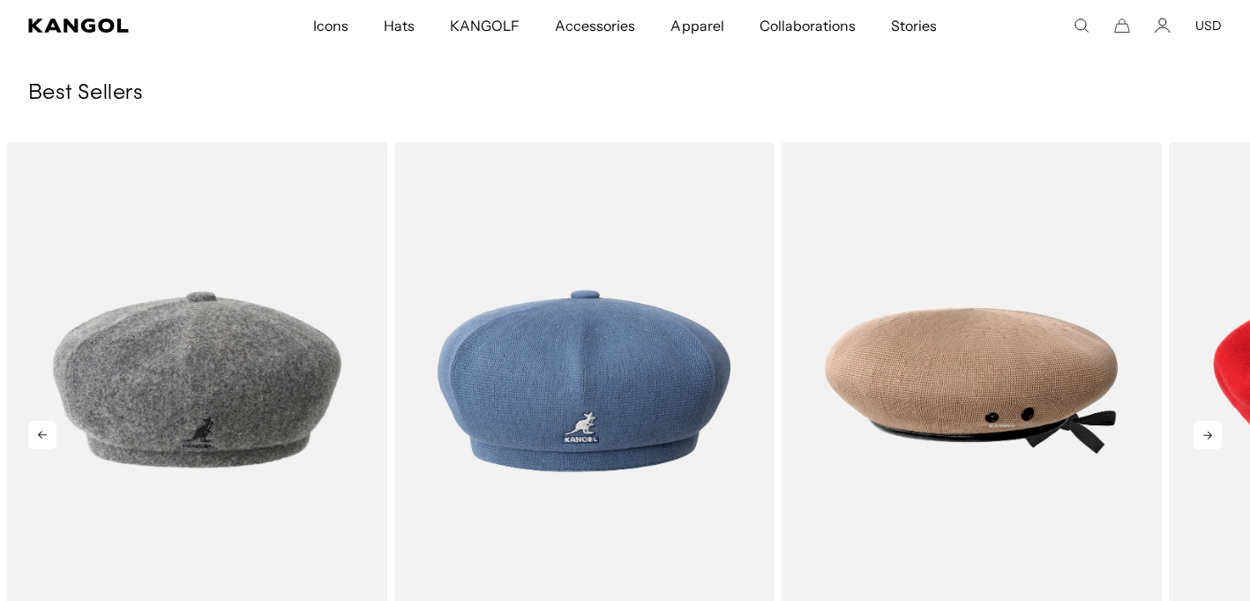
click at [1203, 439] on icon at bounding box center [1207, 435] width 9 height 8
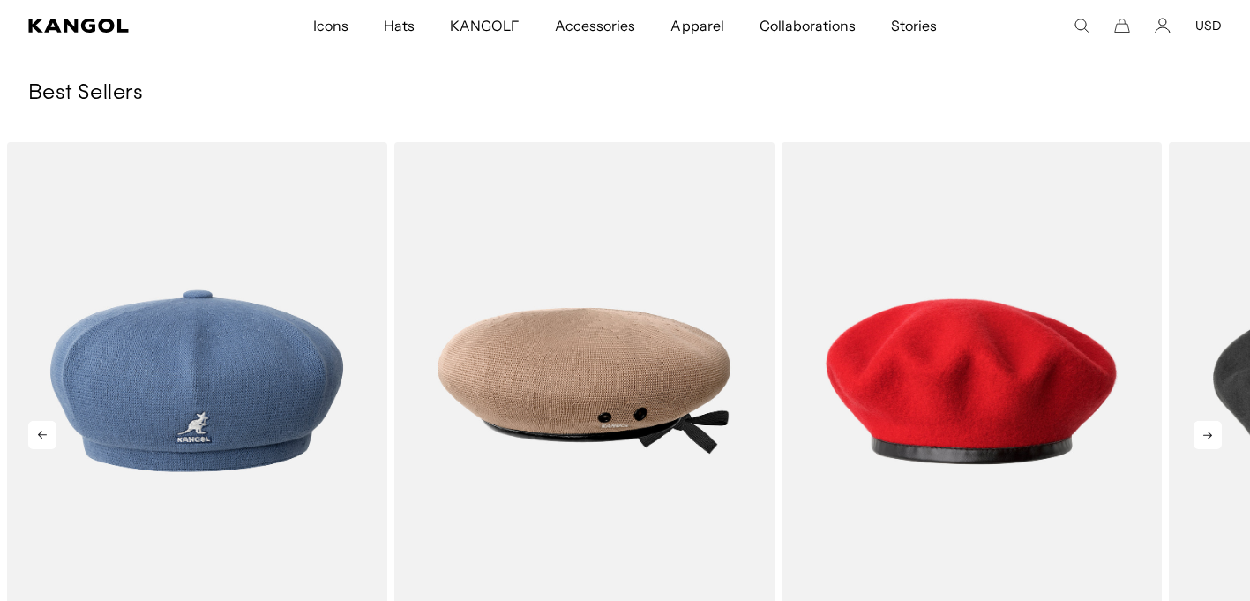
scroll to position [0, 0]
click at [1203, 439] on icon at bounding box center [1207, 435] width 9 height 8
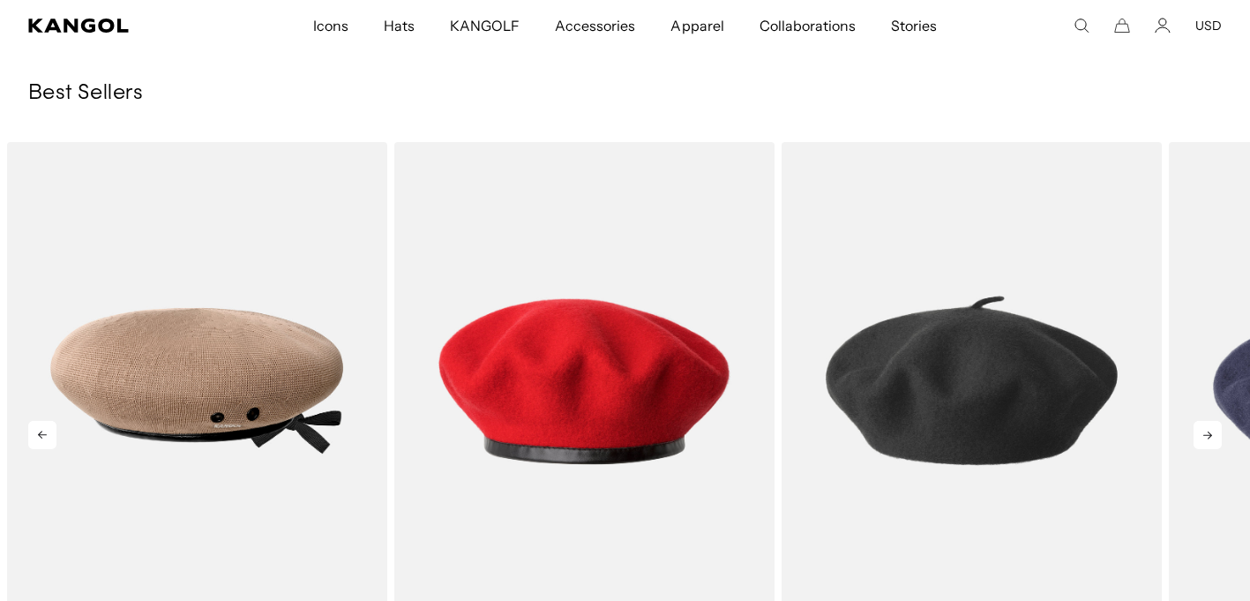
click at [1203, 439] on icon at bounding box center [1207, 435] width 9 height 8
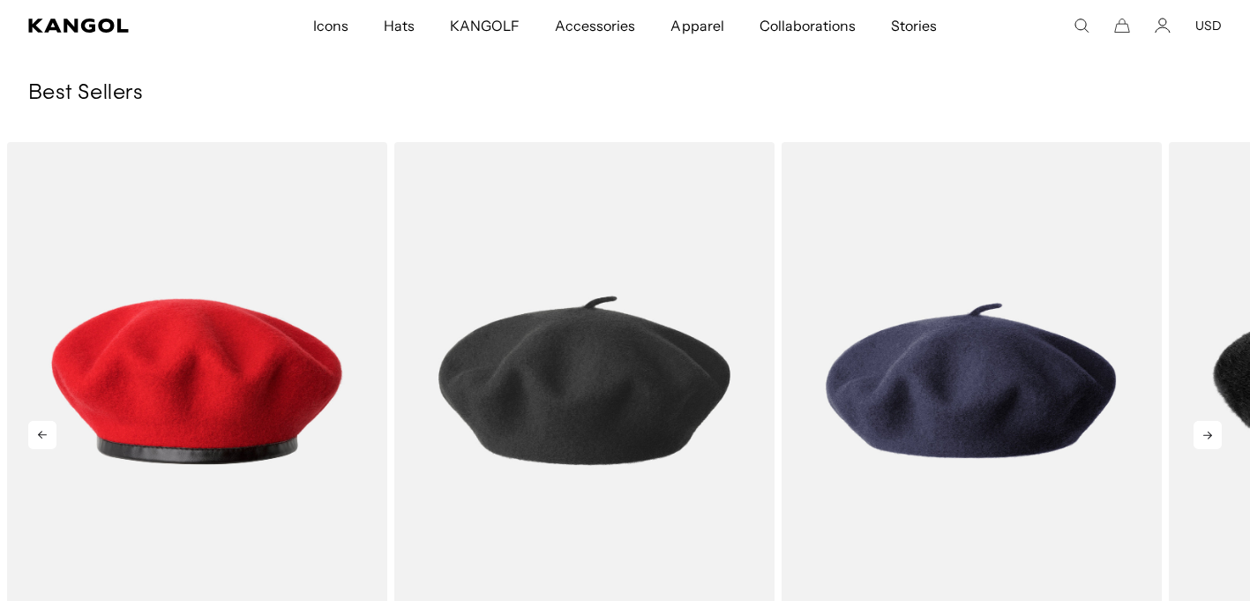
click at [1203, 439] on icon at bounding box center [1207, 435] width 9 height 8
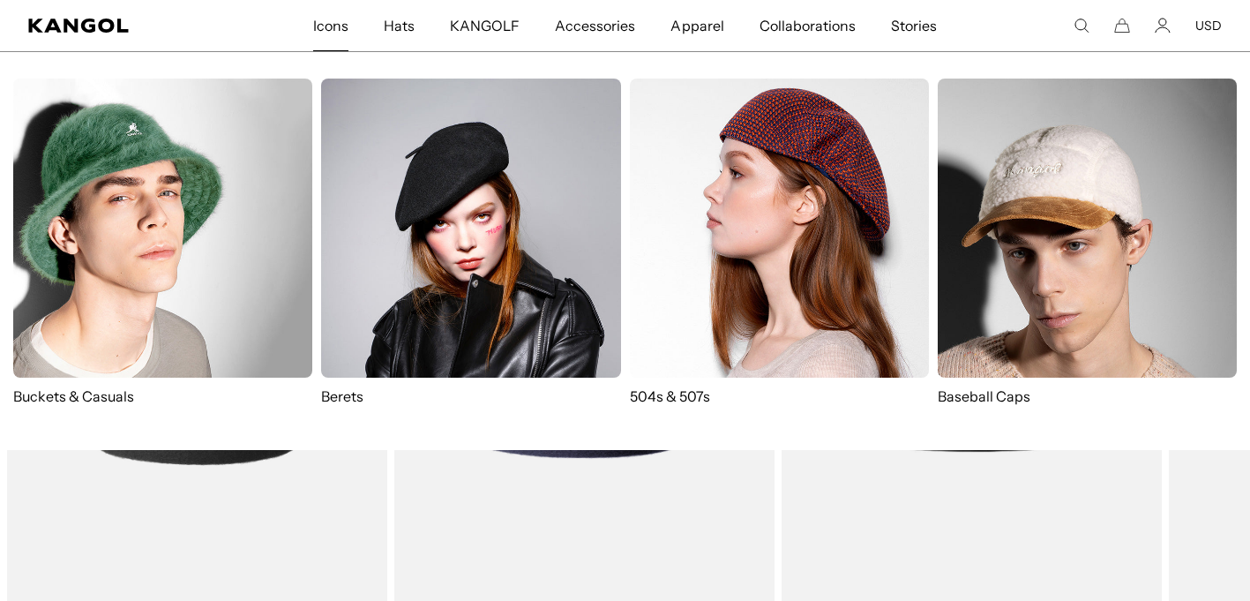
click at [1079, 306] on img at bounding box center [1086, 227] width 299 height 299
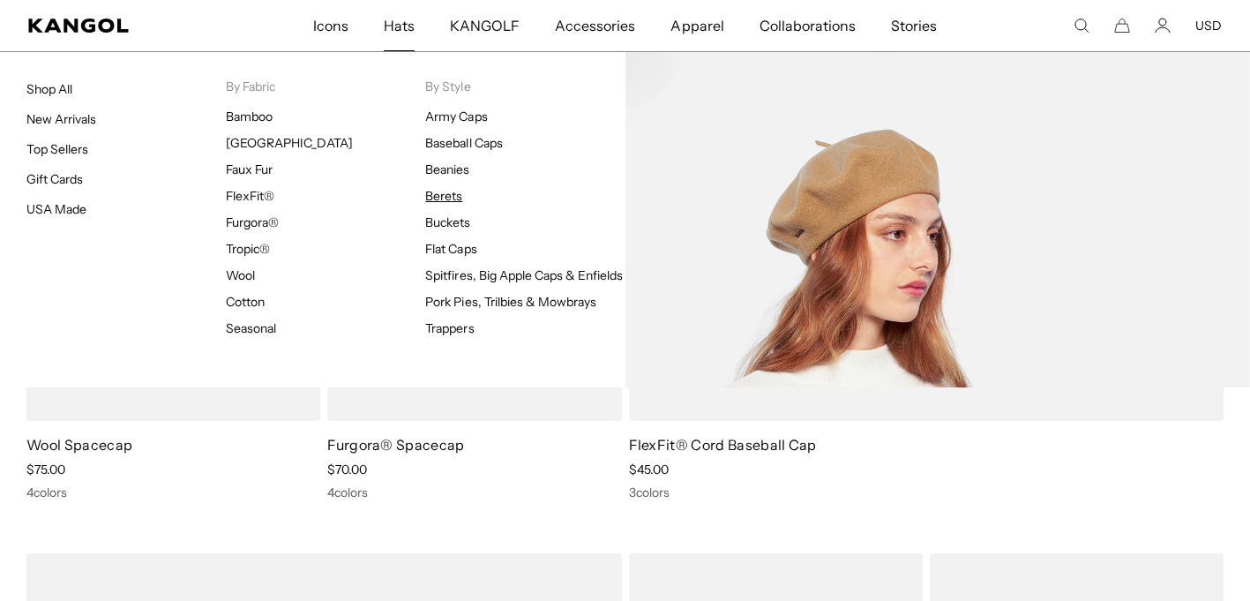
scroll to position [0, 449]
click at [437, 204] on link "Berets" at bounding box center [443, 196] width 37 height 16
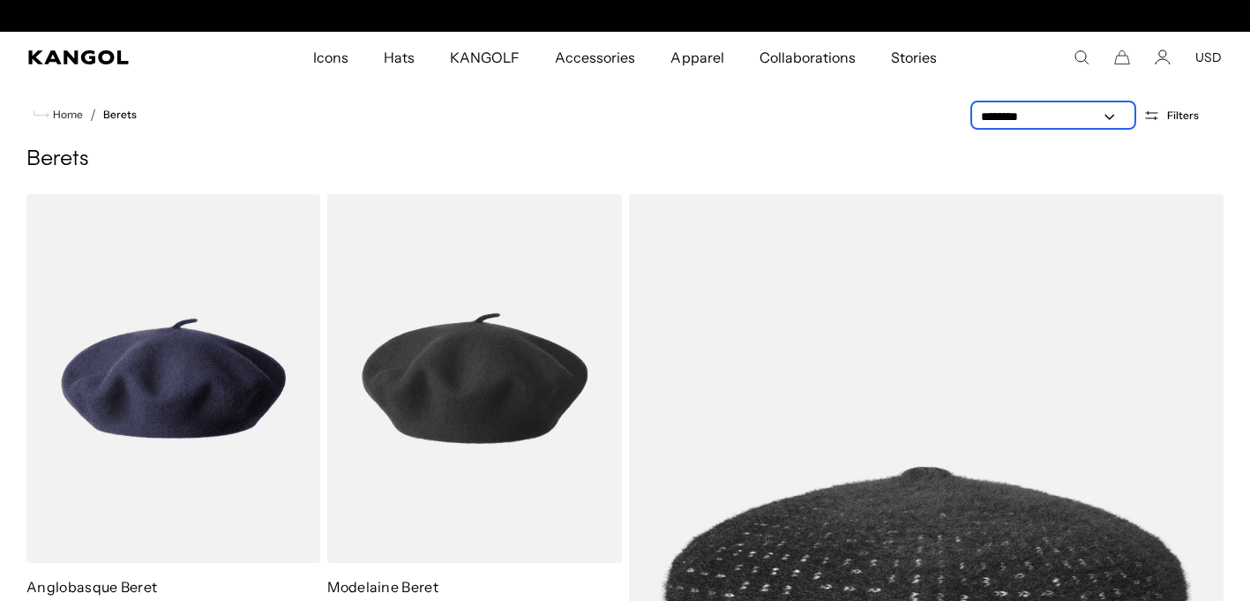
click at [1084, 126] on select "**********" at bounding box center [1053, 117] width 159 height 19
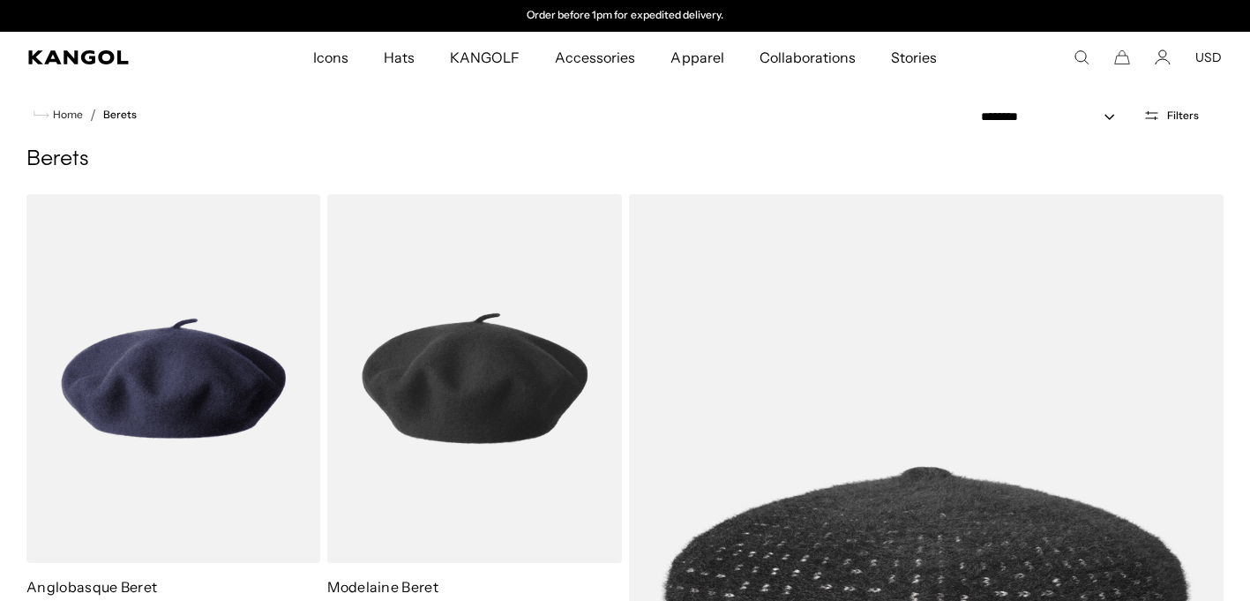
click at [780, 146] on nav "Home / Berets" at bounding box center [625, 114] width 1250 height 63
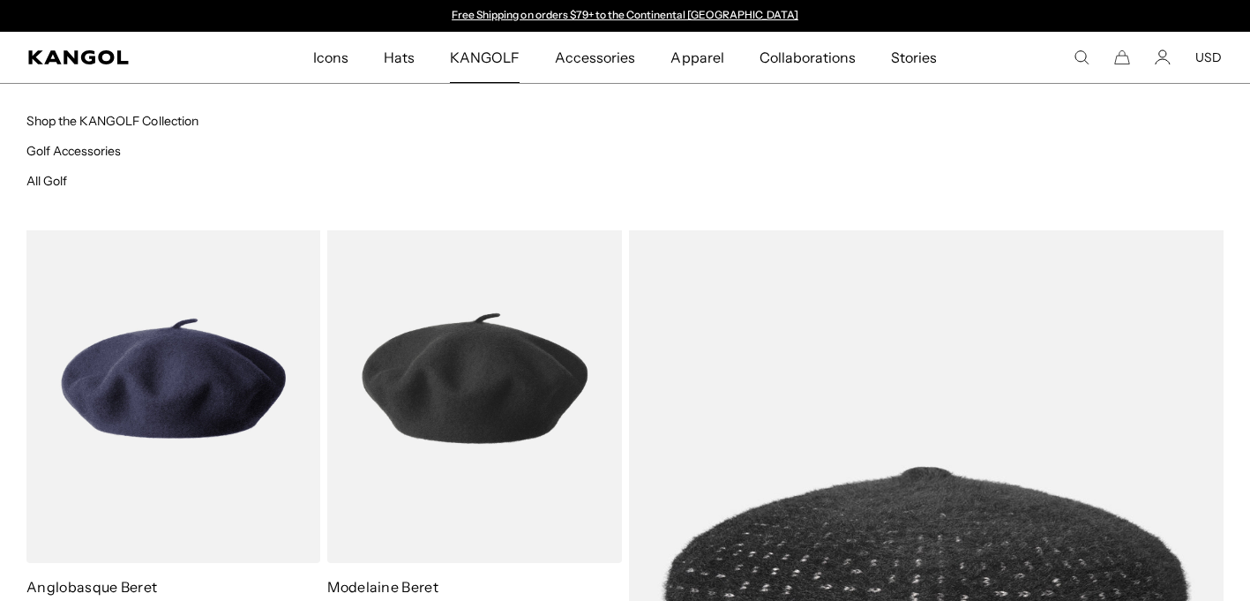
click at [450, 79] on span "KANGOLF" at bounding box center [485, 57] width 70 height 51
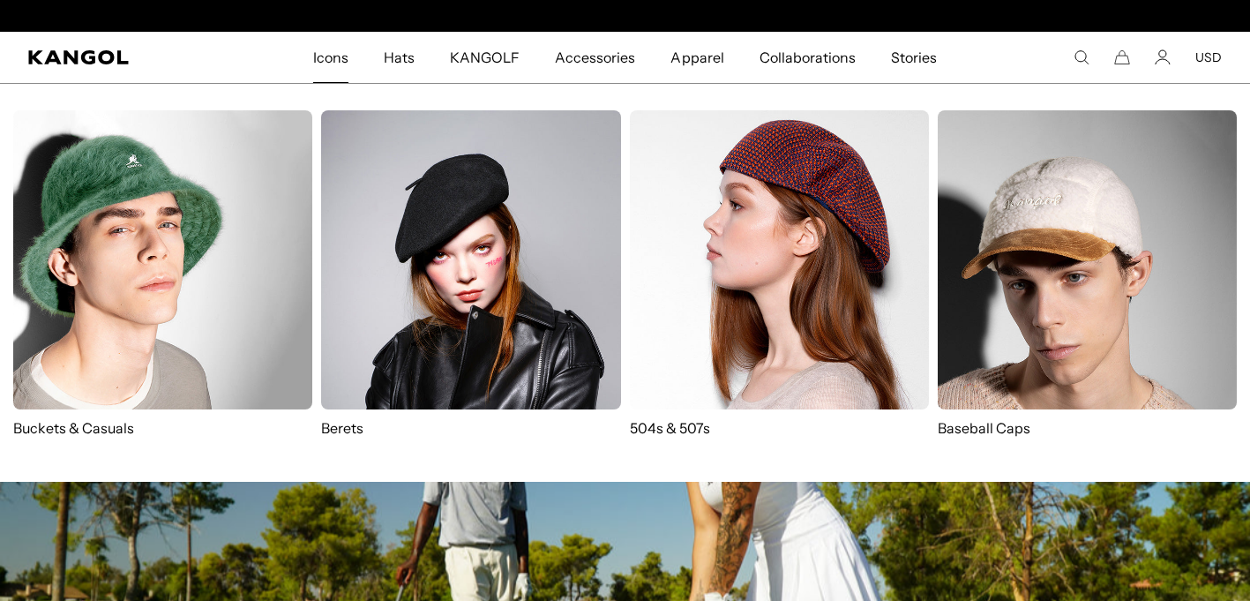
click at [313, 75] on span "Icons" at bounding box center [330, 57] width 35 height 51
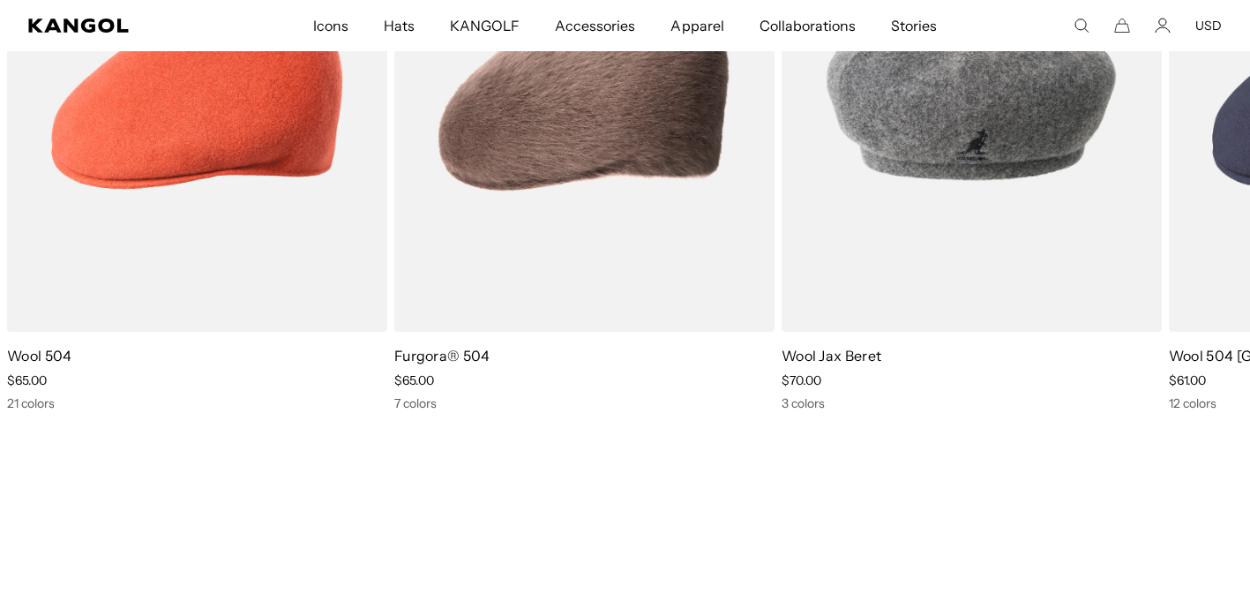
scroll to position [0, 449]
